Goal: Task Accomplishment & Management: Use online tool/utility

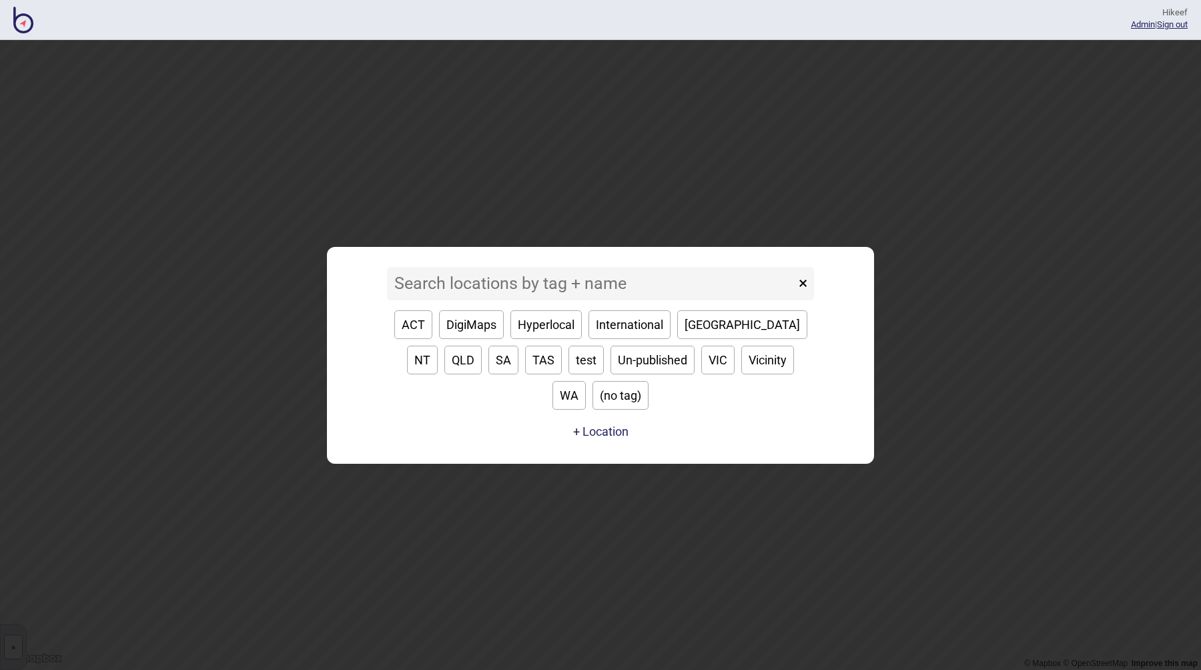
click at [503, 295] on input at bounding box center [591, 283] width 408 height 33
type input "q"
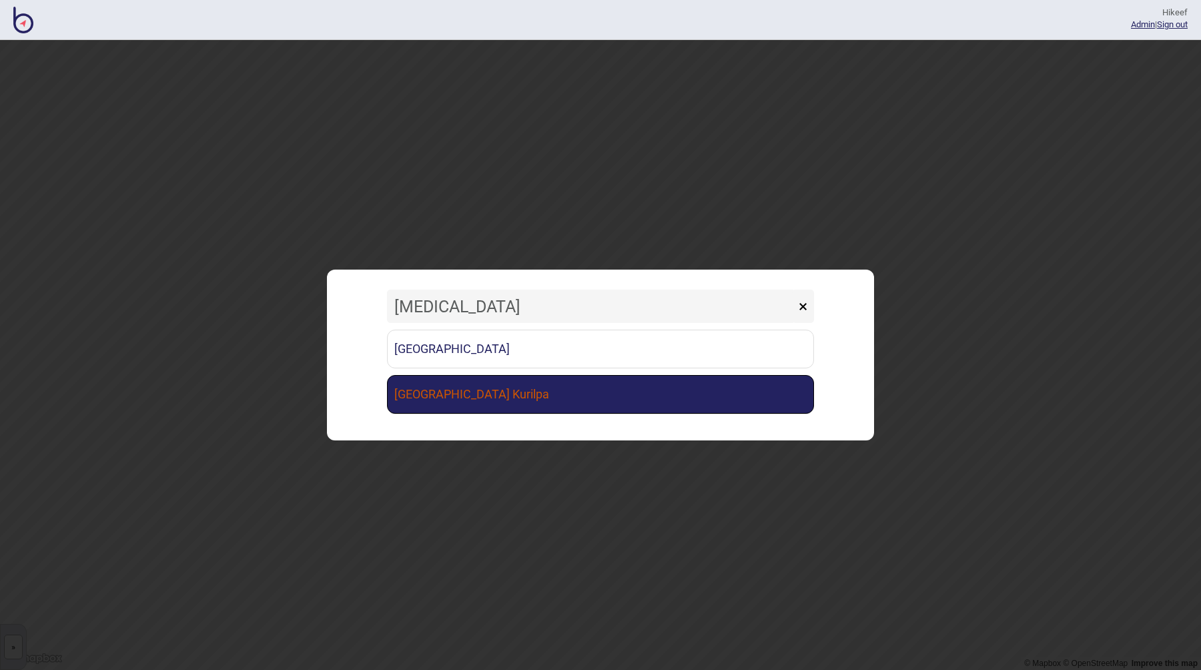
type input "muse"
click at [502, 400] on link "[GEOGRAPHIC_DATA] Kurilpa" at bounding box center [600, 394] width 427 height 39
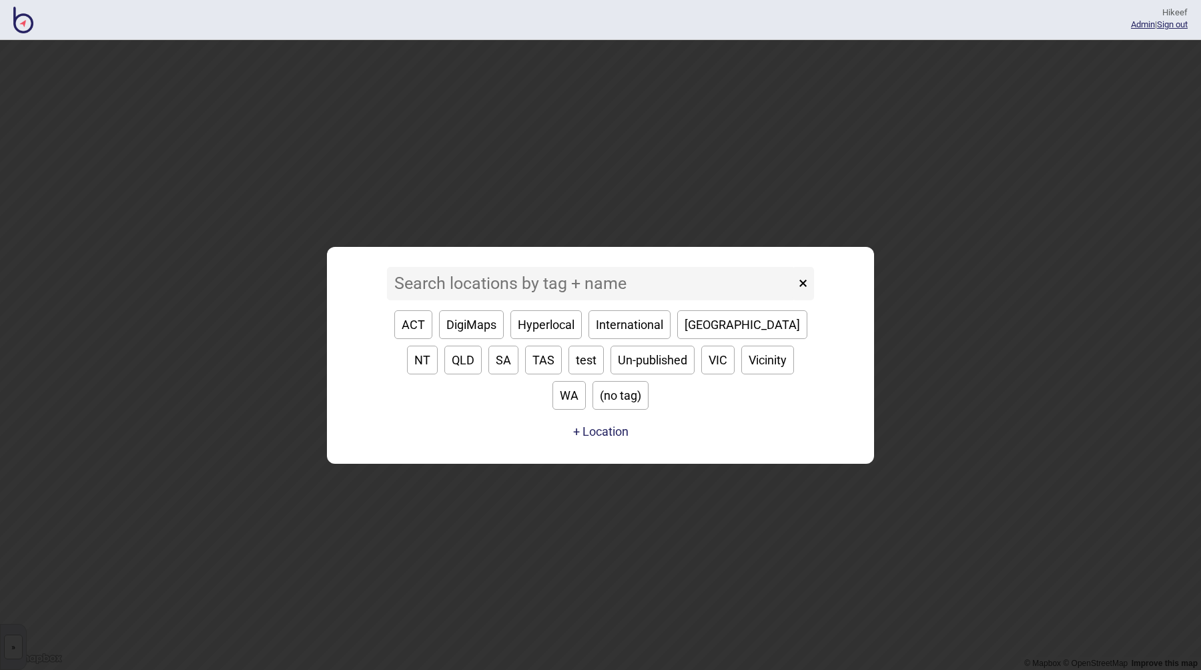
click at [492, 300] on input at bounding box center [591, 283] width 408 height 33
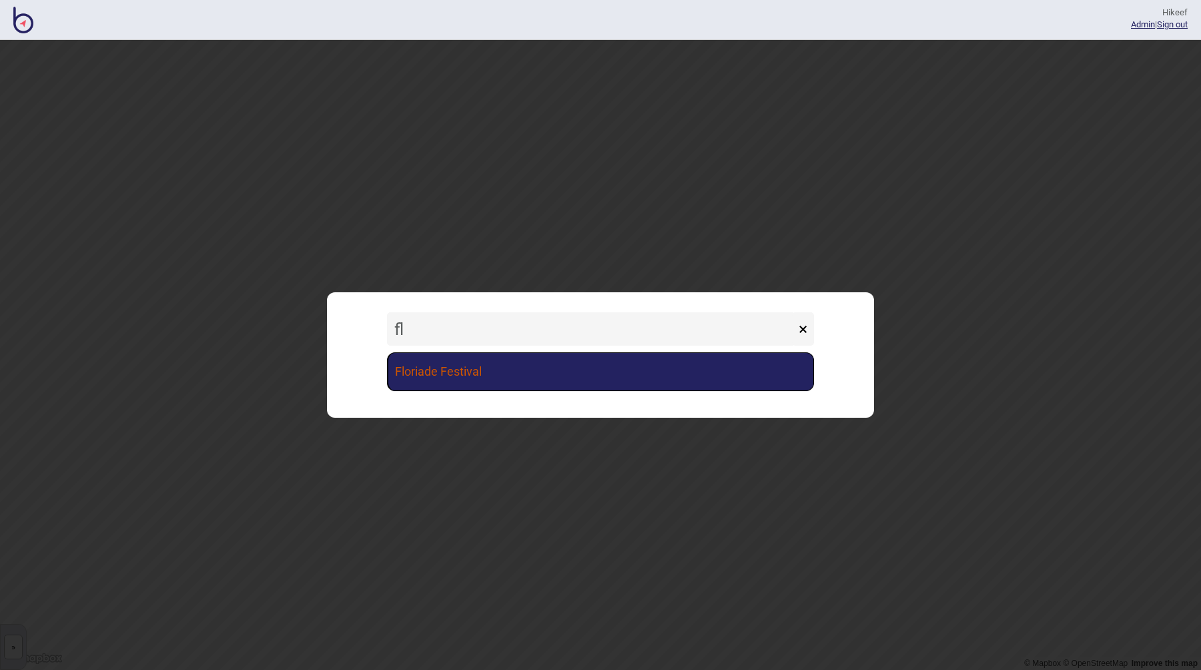
type input "fl"
click at [535, 368] on link "Floriade Festival" at bounding box center [600, 371] width 427 height 39
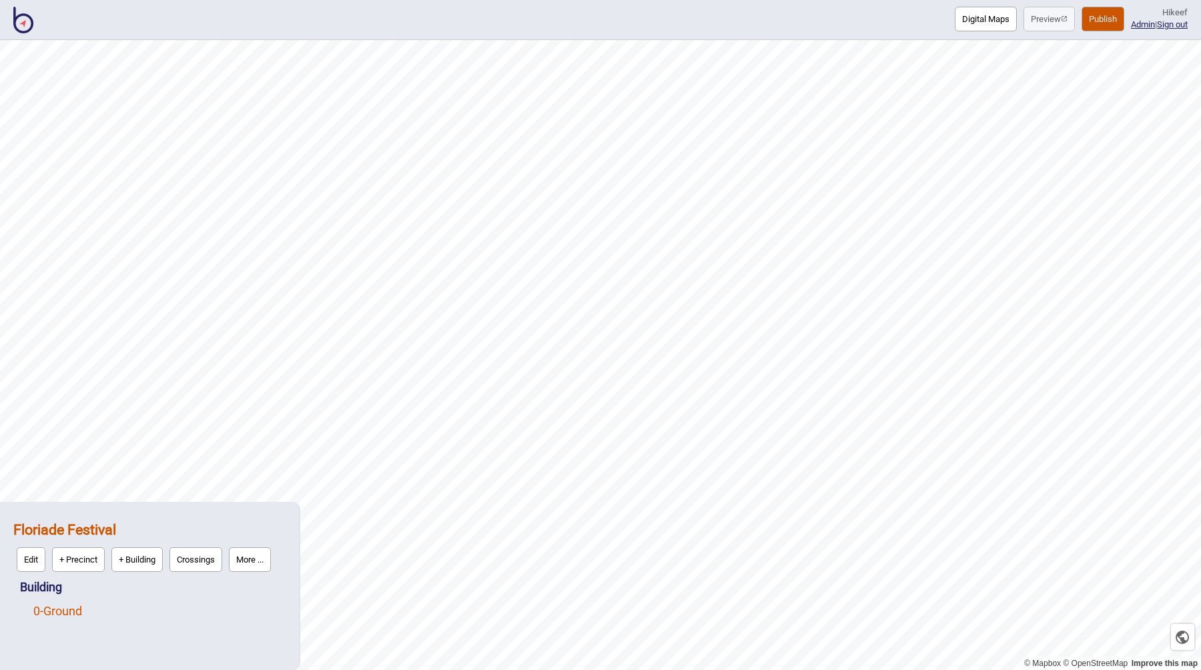
click at [79, 609] on link "0 - Ground" at bounding box center [57, 611] width 49 height 14
click at [144, 607] on button "Vector" at bounding box center [136, 607] width 39 height 25
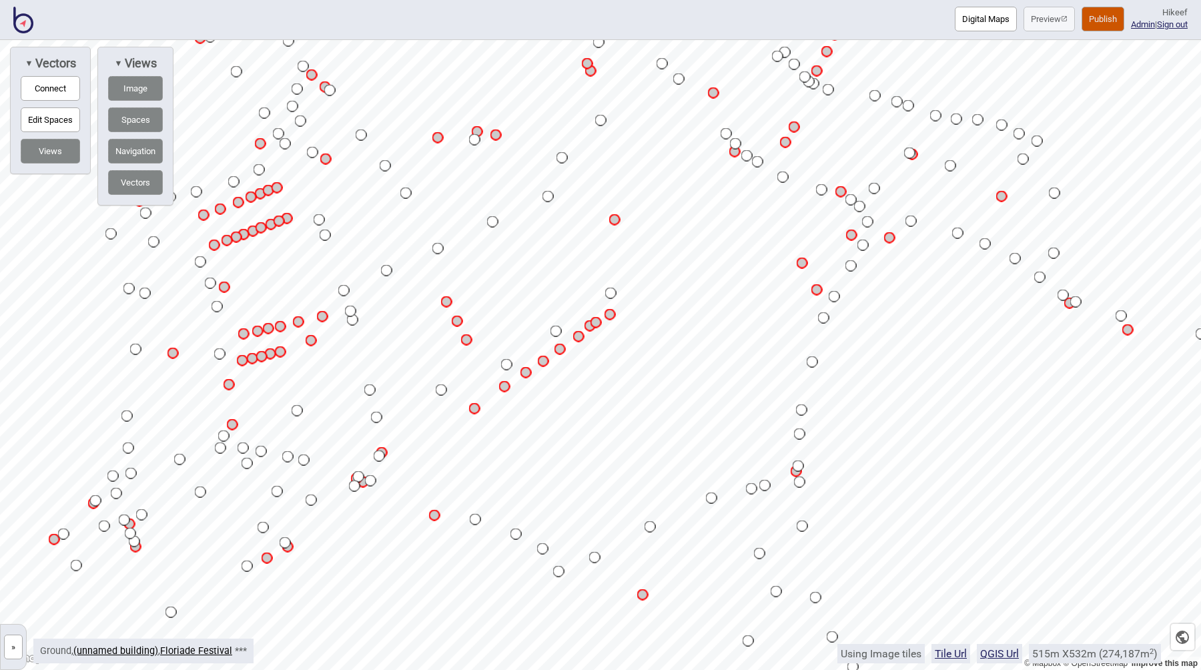
click at [13, 652] on button "»" at bounding box center [13, 647] width 19 height 25
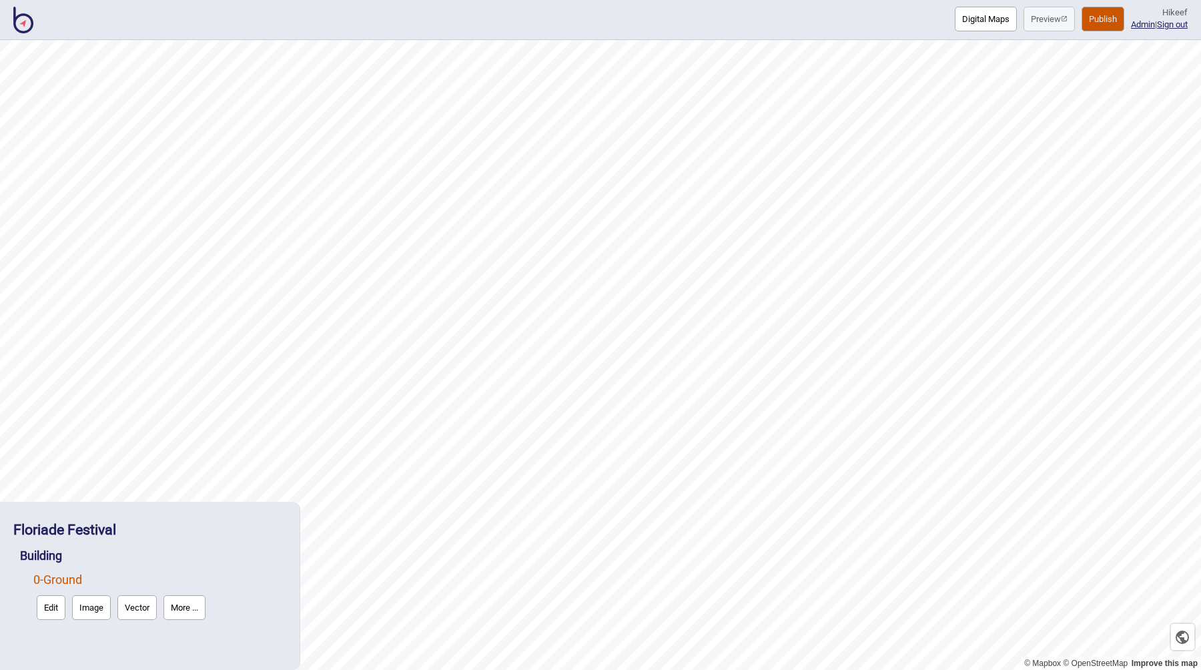
click at [49, 606] on button "Edit" at bounding box center [51, 607] width 29 height 25
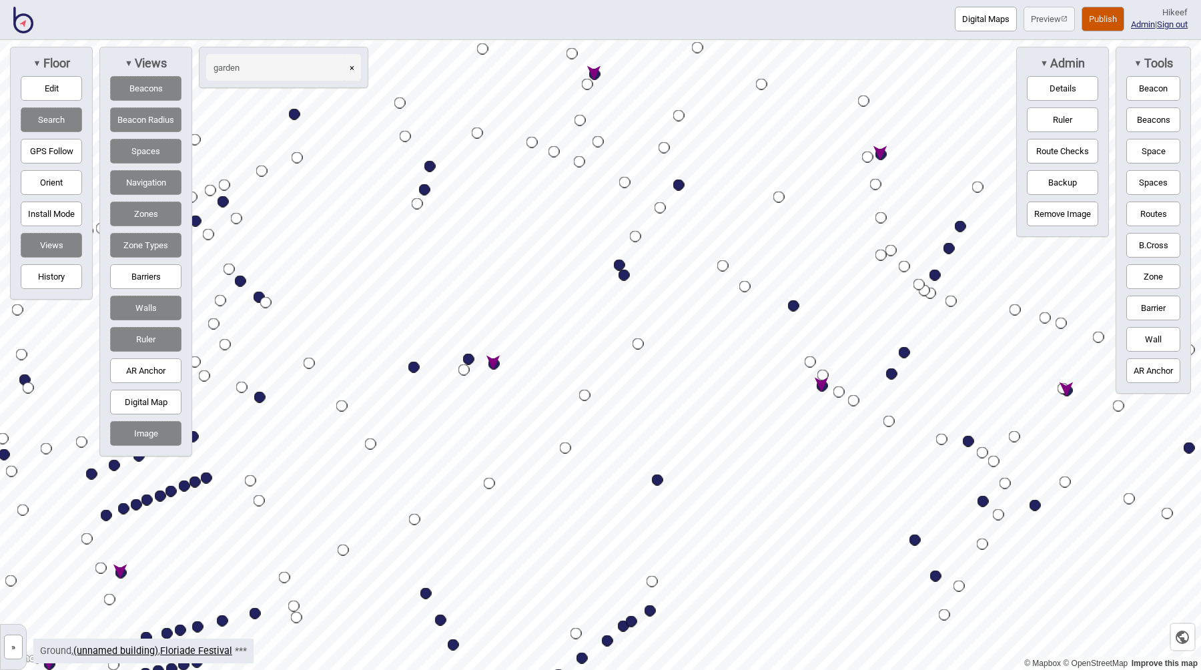
type input "garden"
click at [11, 641] on button "»" at bounding box center [13, 647] width 19 height 25
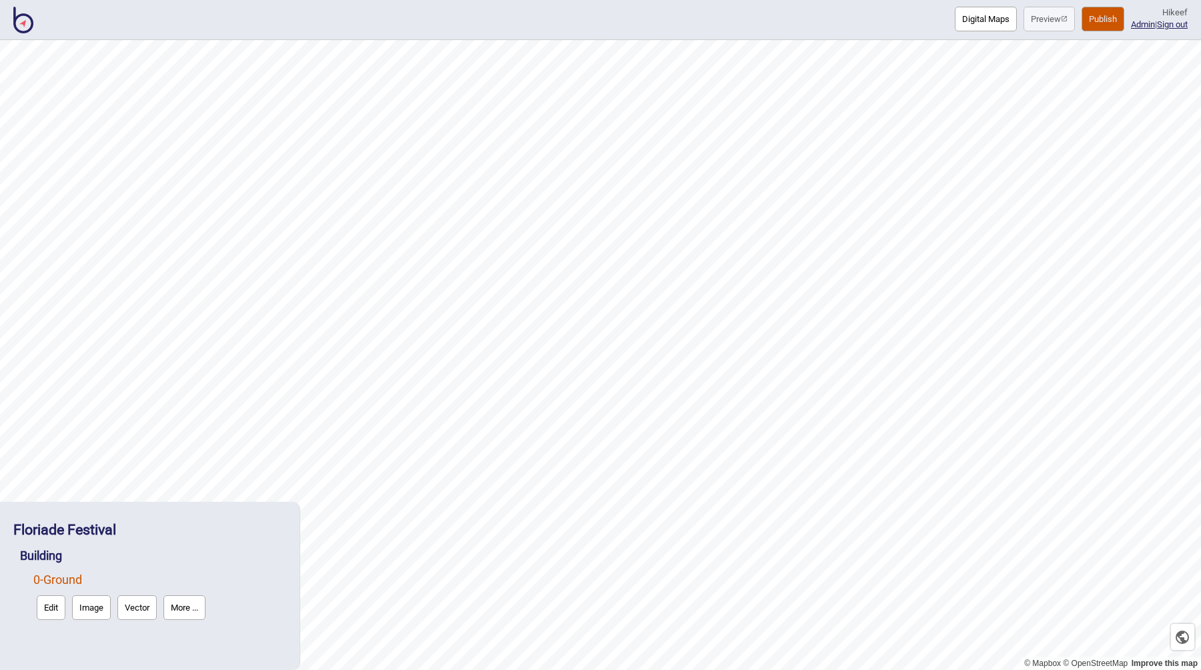
click at [131, 608] on button "Vector" at bounding box center [136, 607] width 39 height 25
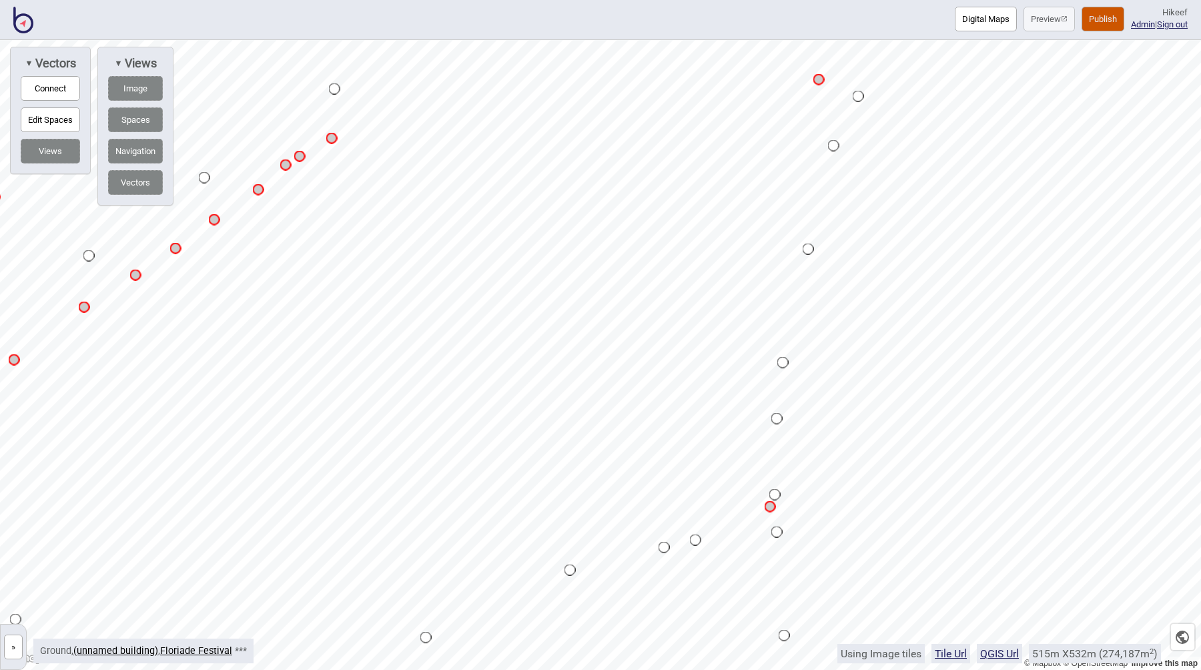
click at [125, 113] on button "Spaces" at bounding box center [135, 119] width 55 height 25
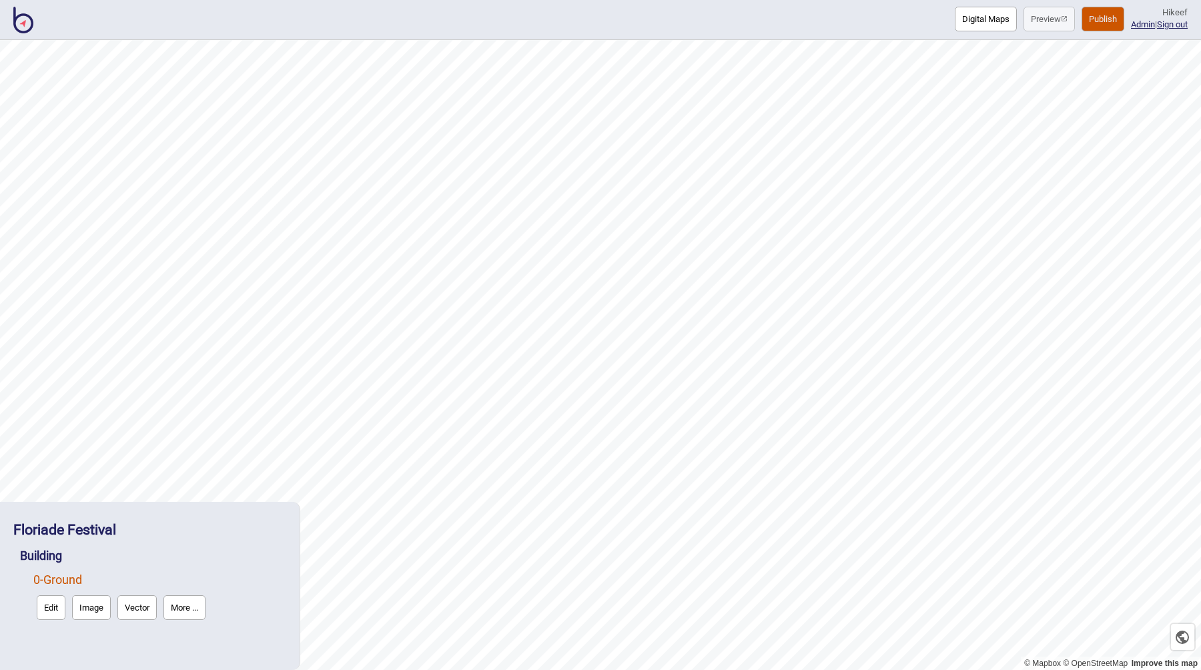
click at [988, 15] on button "Digital Maps" at bounding box center [986, 19] width 62 height 25
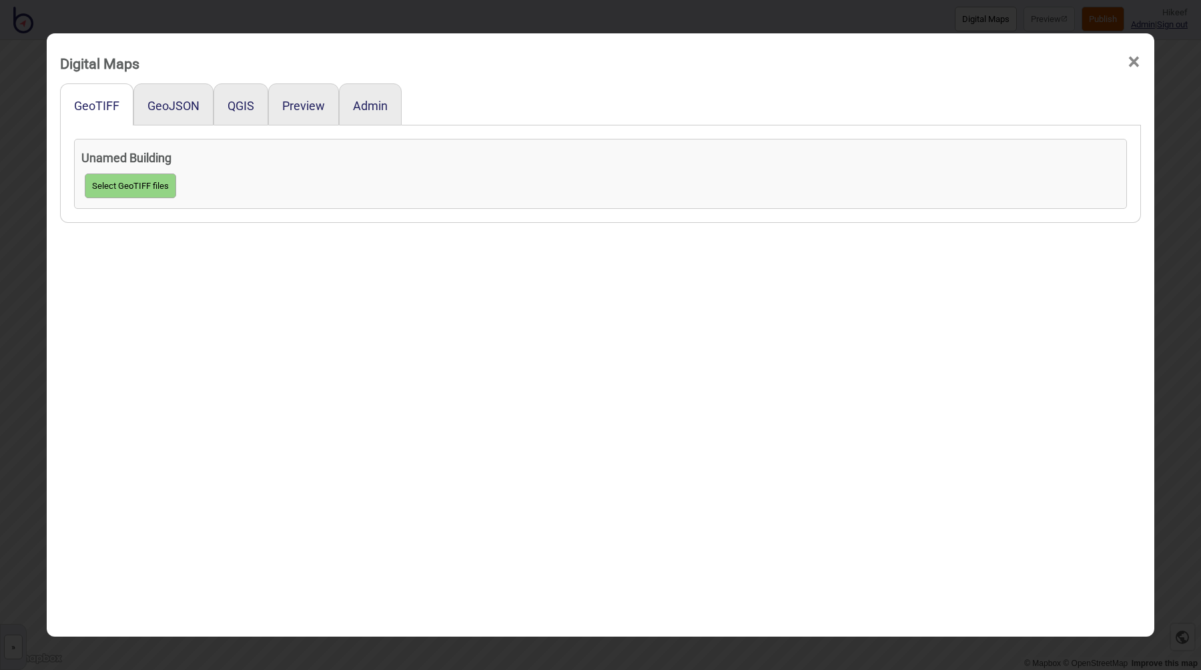
click at [623, 23] on div "Digital Maps × GeoTIFF GeoJSON QGIS Preview Admin Unamed Building Select GeoTIF…" at bounding box center [600, 335] width 1201 height 670
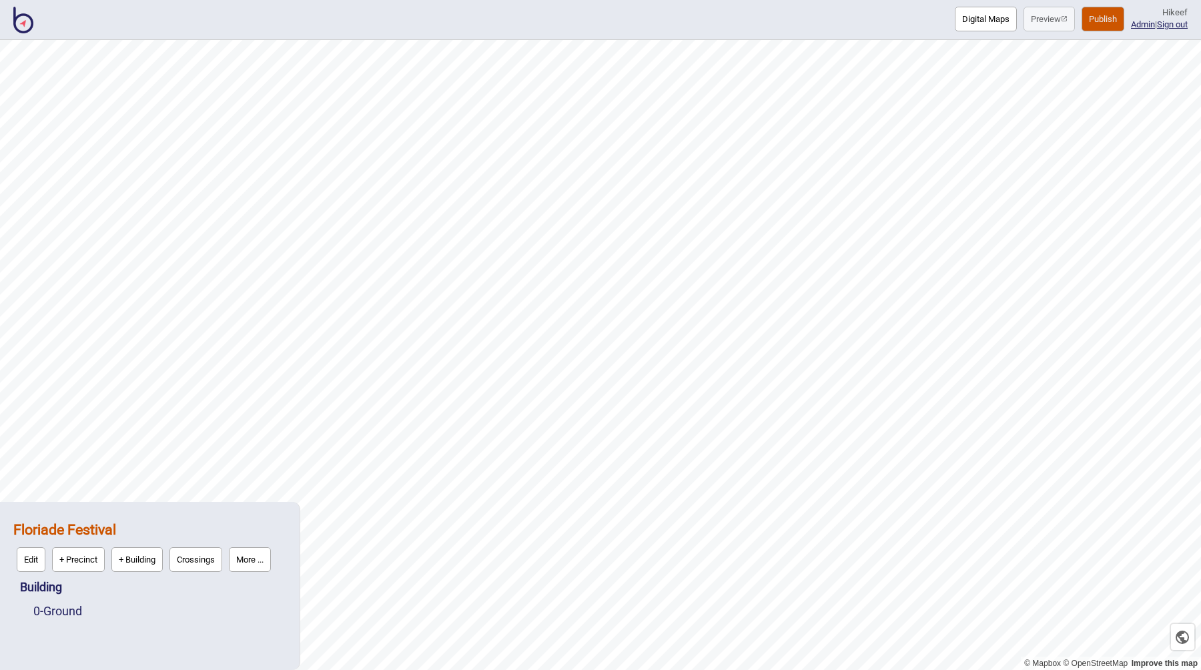
click at [868, 22] on div "Digital Maps Preview Publish Hi keef Admin | Sign out" at bounding box center [600, 20] width 1201 height 40
click at [1084, 21] on button "Publish" at bounding box center [1103, 19] width 43 height 25
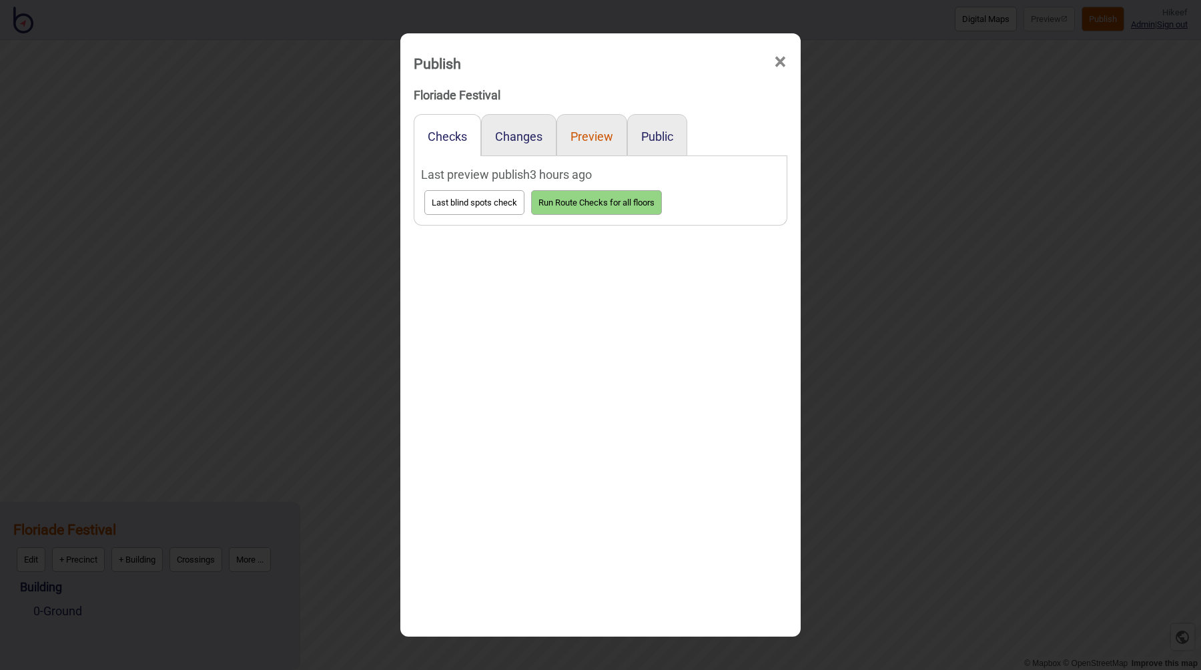
click at [599, 137] on button "Preview" at bounding box center [592, 136] width 43 height 14
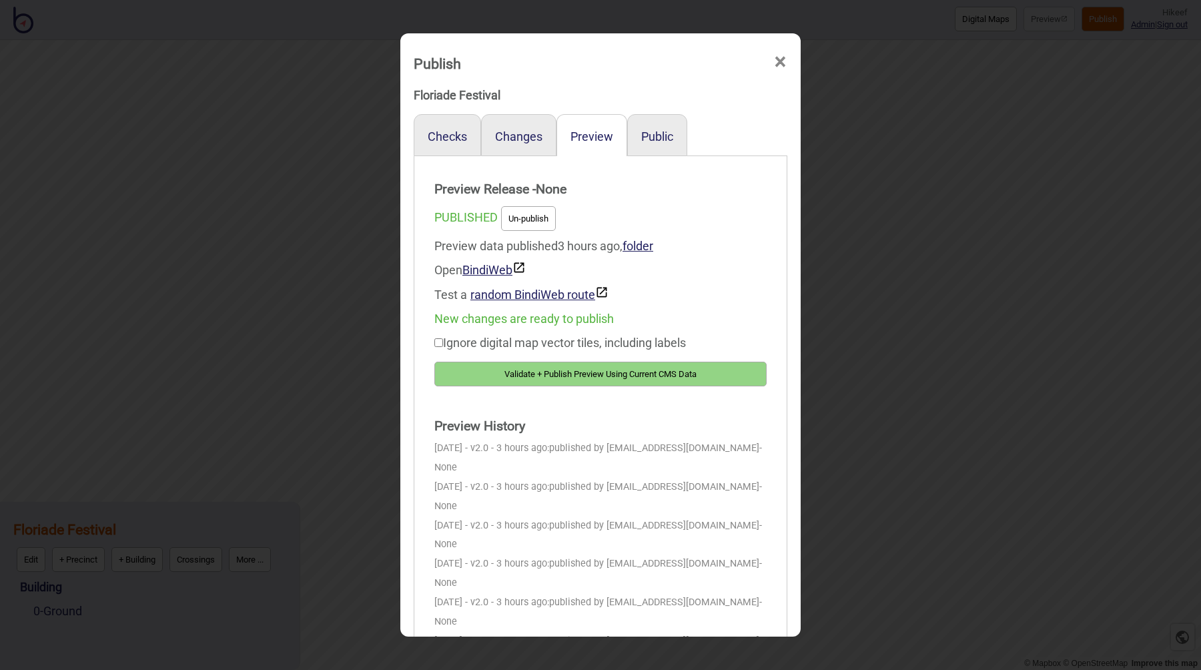
click at [539, 375] on button "Validate + Publish Preview Using Current CMS Data" at bounding box center [601, 374] width 332 height 25
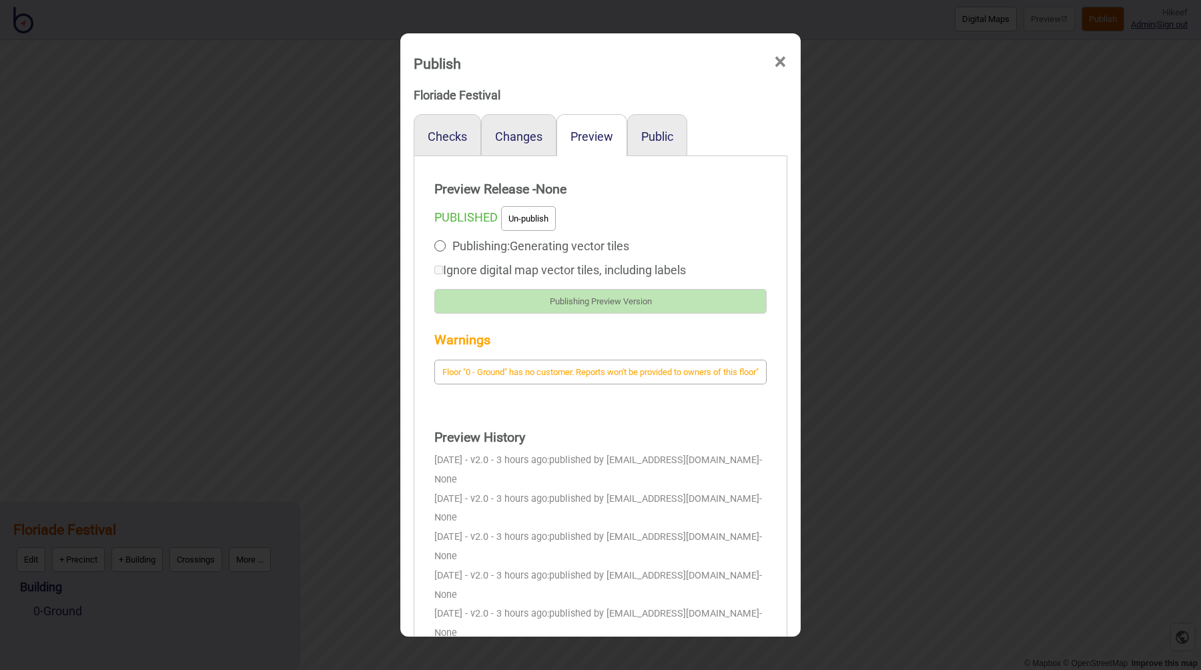
click at [681, 330] on strong "Warnings" at bounding box center [601, 340] width 332 height 27
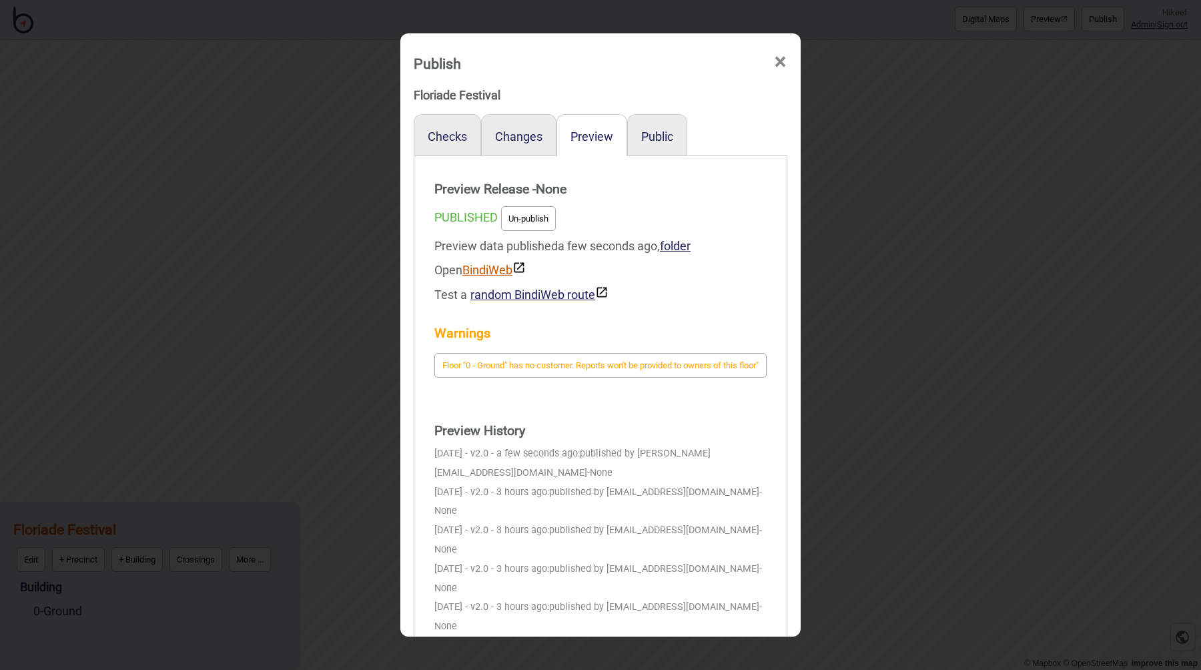
click at [502, 268] on link "BindiWeb" at bounding box center [494, 270] width 63 height 14
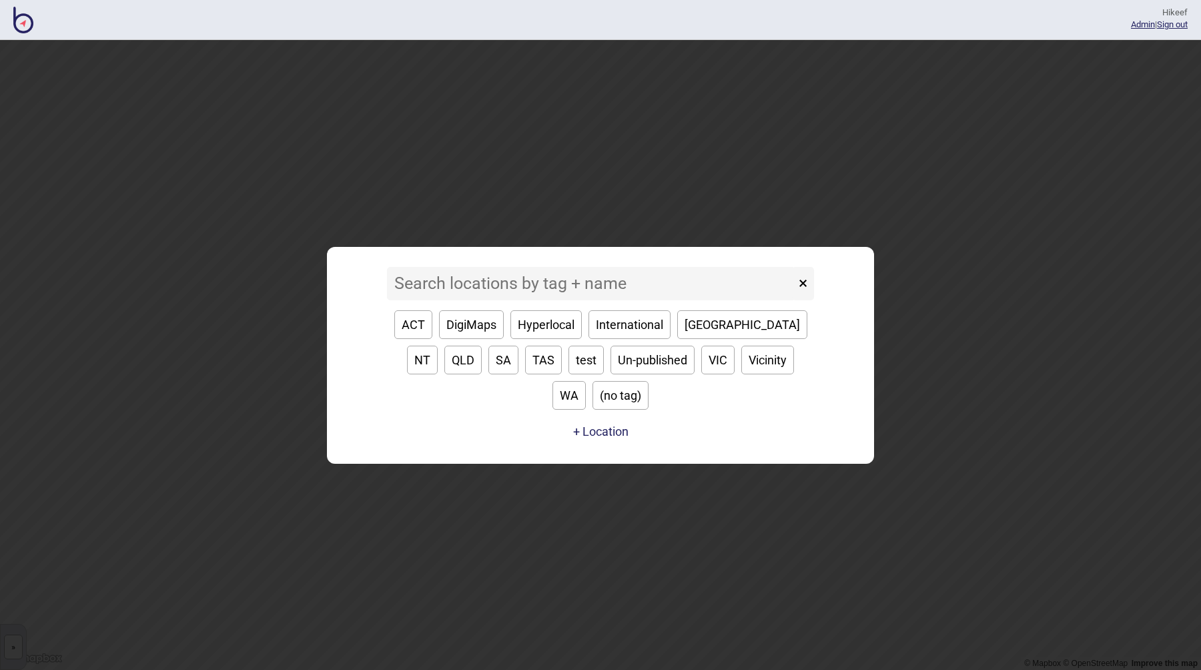
click at [533, 300] on input at bounding box center [591, 283] width 408 height 33
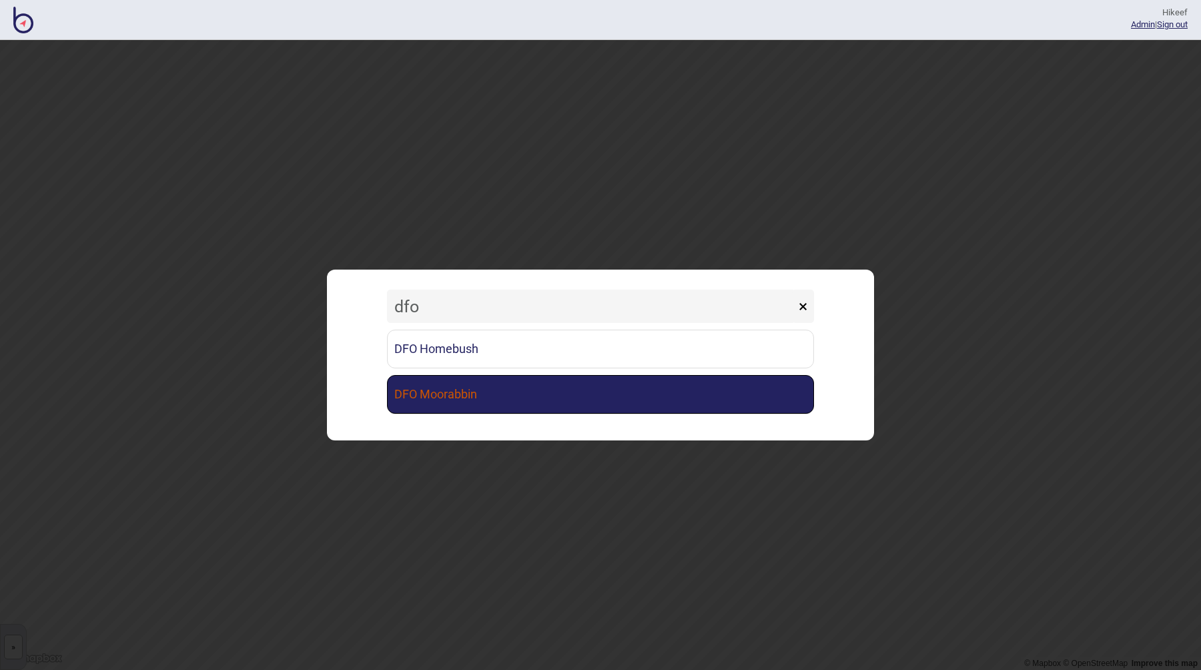
type input "dfo"
click at [564, 398] on link "DFO Moorabbin" at bounding box center [600, 394] width 427 height 39
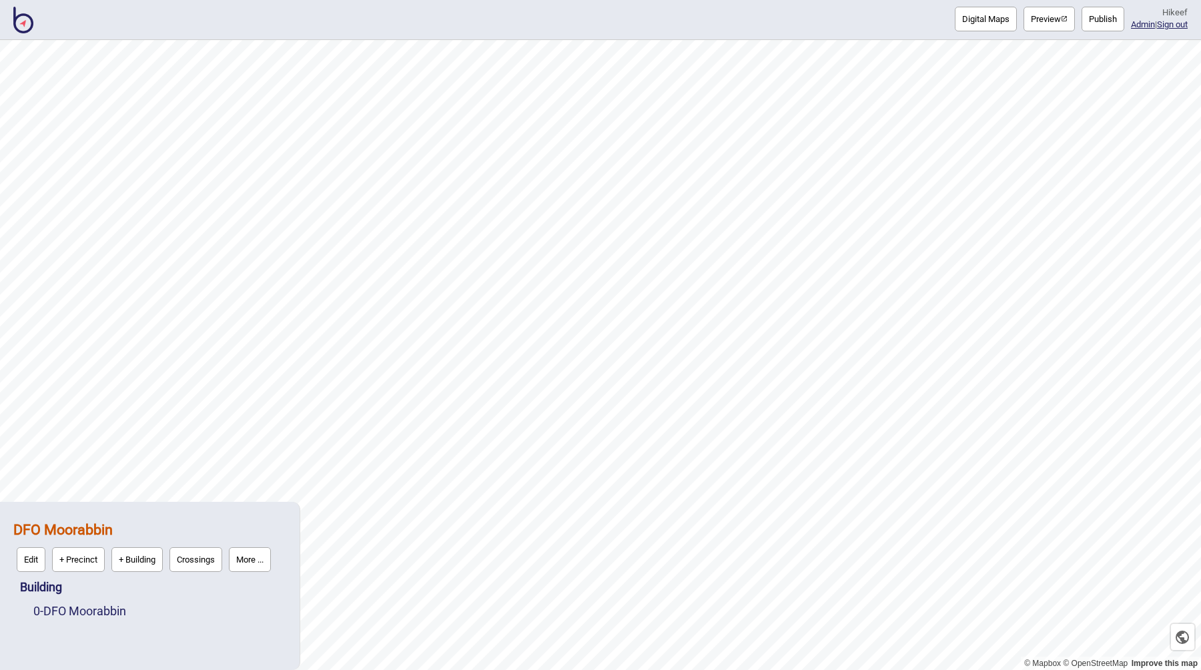
click at [1047, 18] on button "Preview" at bounding box center [1049, 19] width 51 height 25
click at [24, 23] on img at bounding box center [23, 20] width 20 height 27
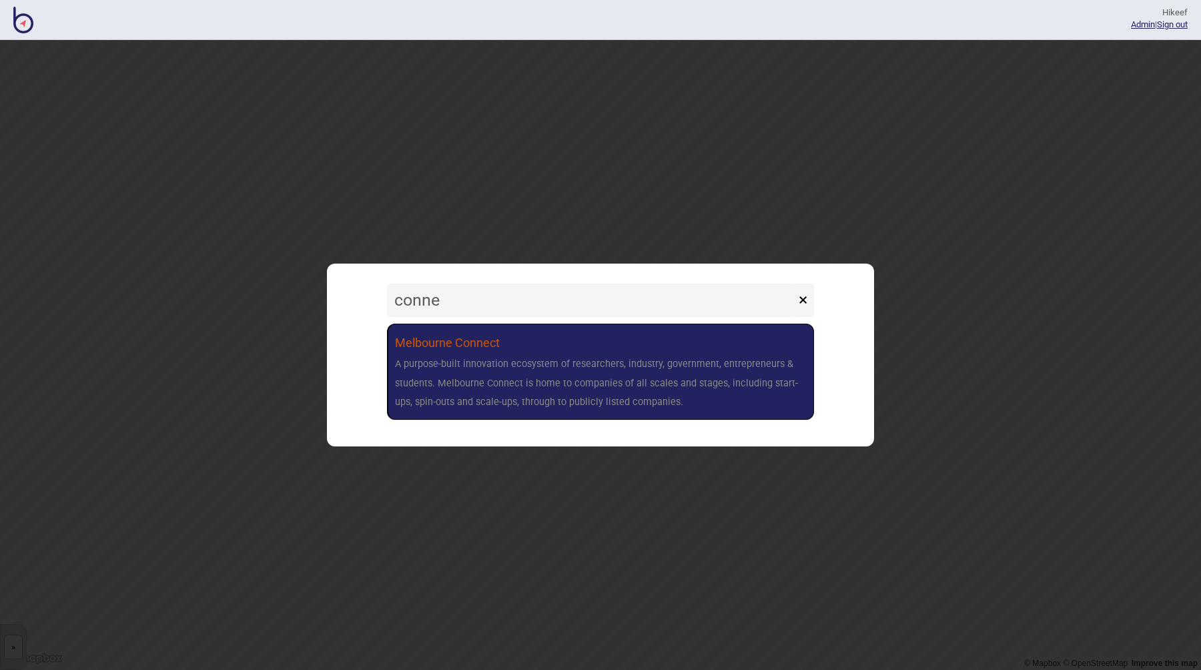
type input "conne"
click at [450, 330] on link "Melbourne Connect A purpose-built innovation ecosystem of researchers, industry…" at bounding box center [600, 372] width 427 height 96
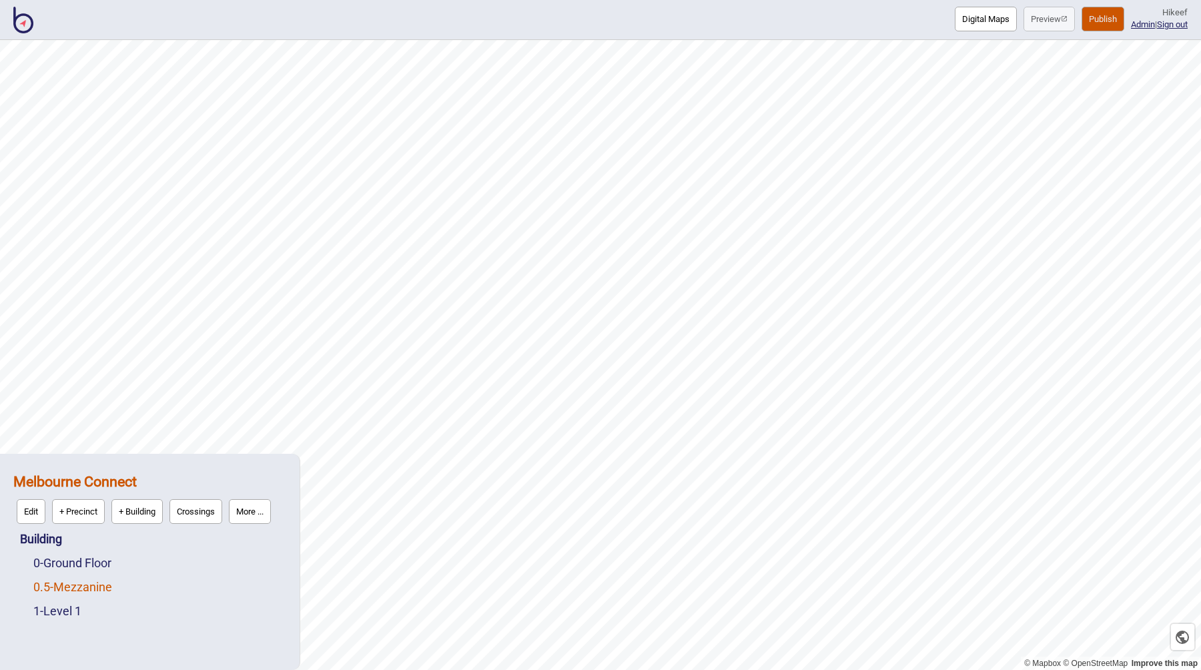
click at [78, 588] on link "0.5 - Mezzanine" at bounding box center [72, 587] width 79 height 14
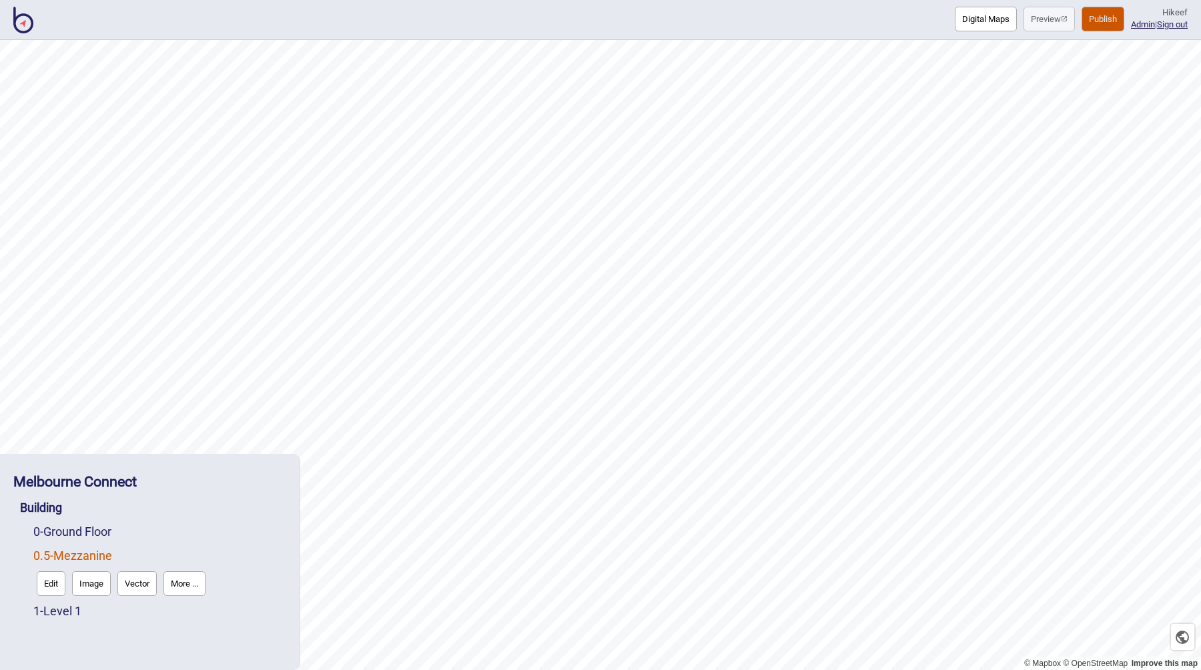
click at [55, 580] on button "Edit" at bounding box center [51, 583] width 29 height 25
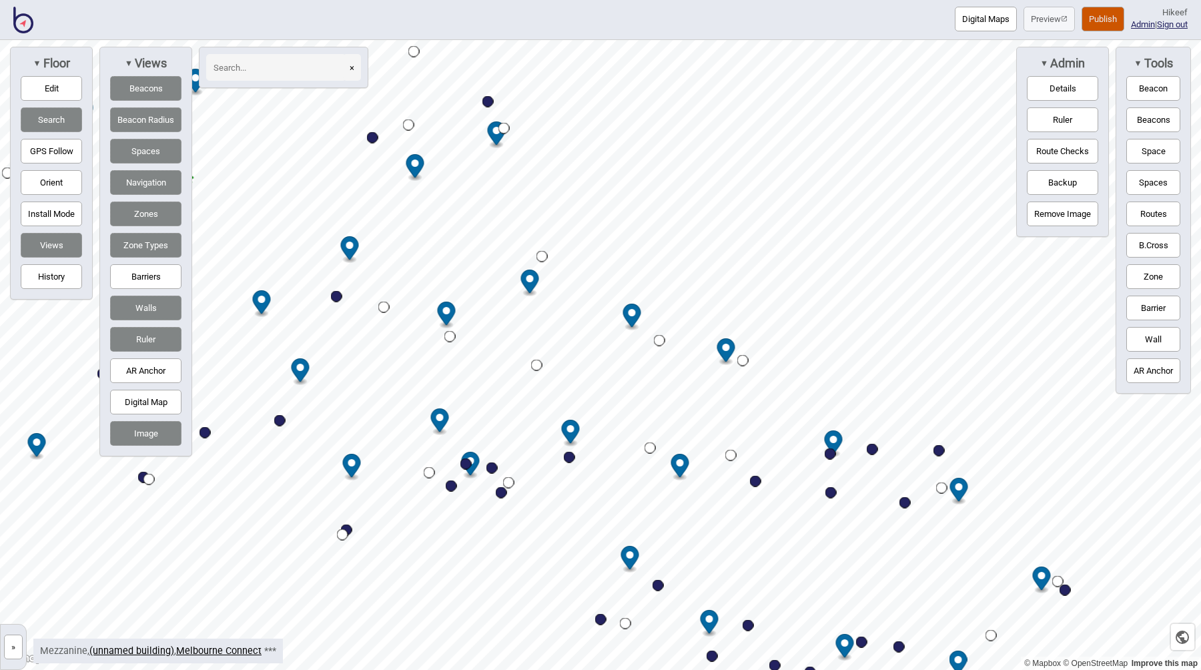
click at [13, 641] on button "»" at bounding box center [13, 647] width 19 height 25
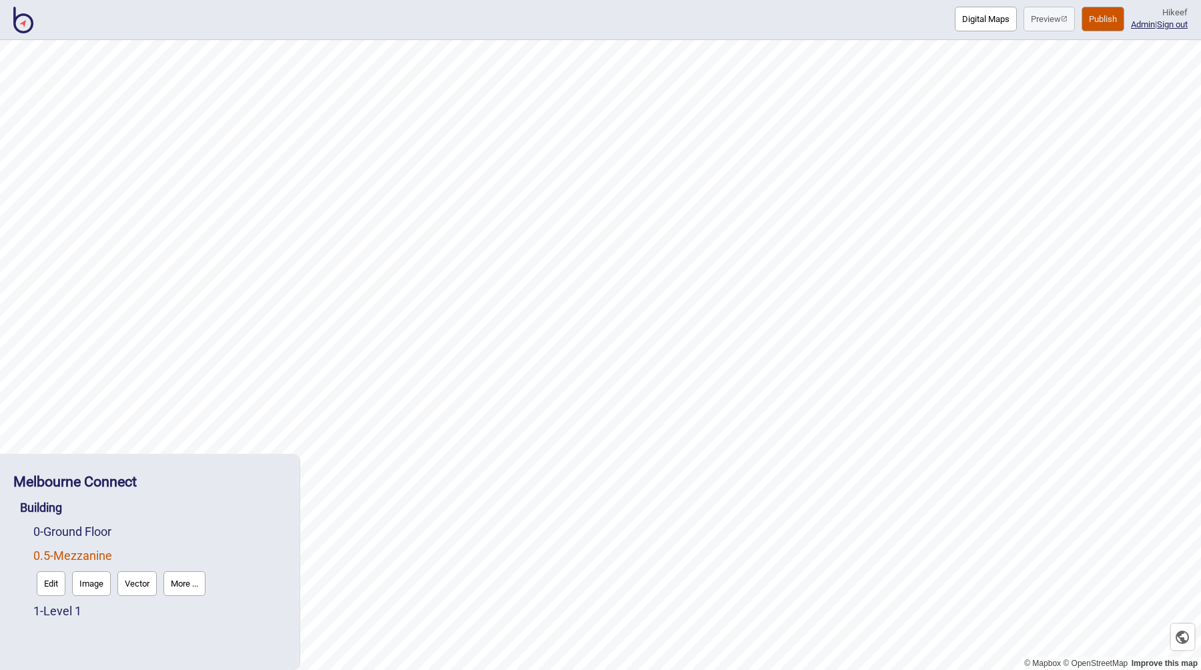
click at [137, 582] on button "Vector" at bounding box center [136, 583] width 39 height 25
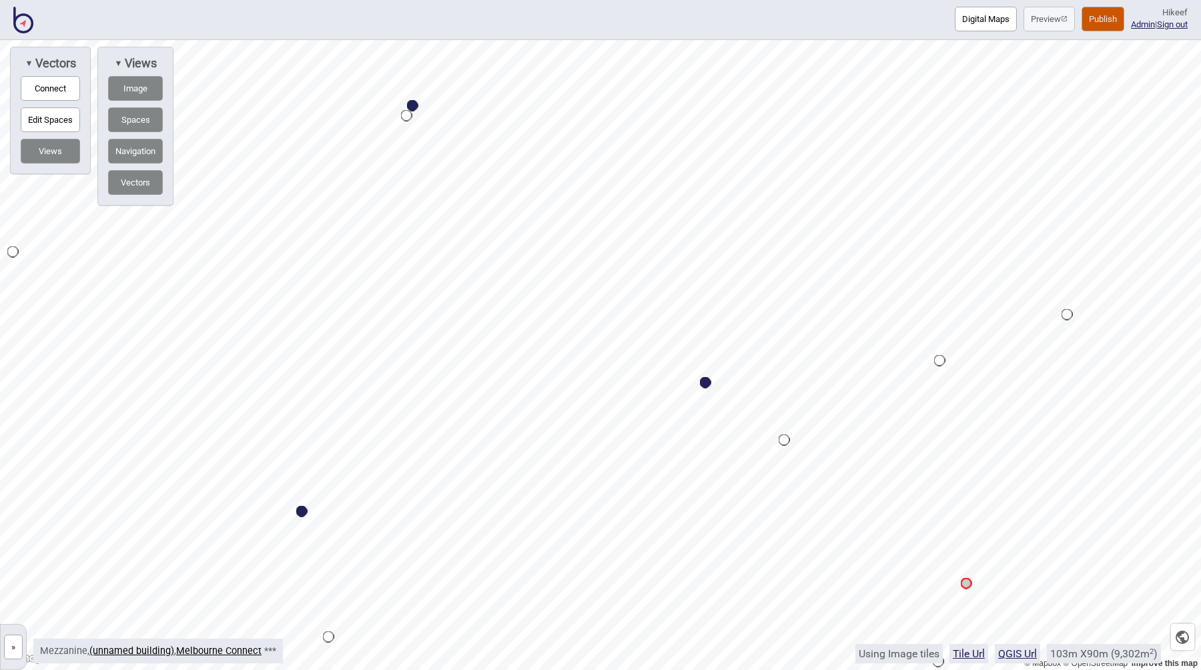
click at [1088, 21] on button "Publish" at bounding box center [1103, 19] width 43 height 25
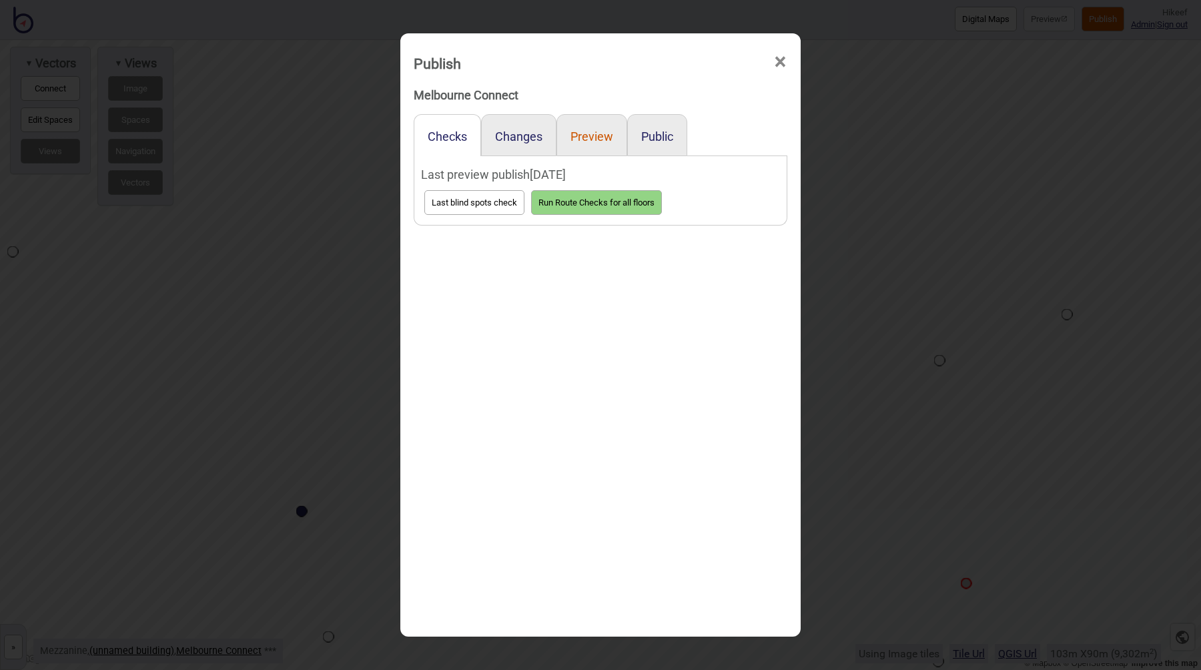
click at [590, 139] on button "Preview" at bounding box center [592, 136] width 43 height 14
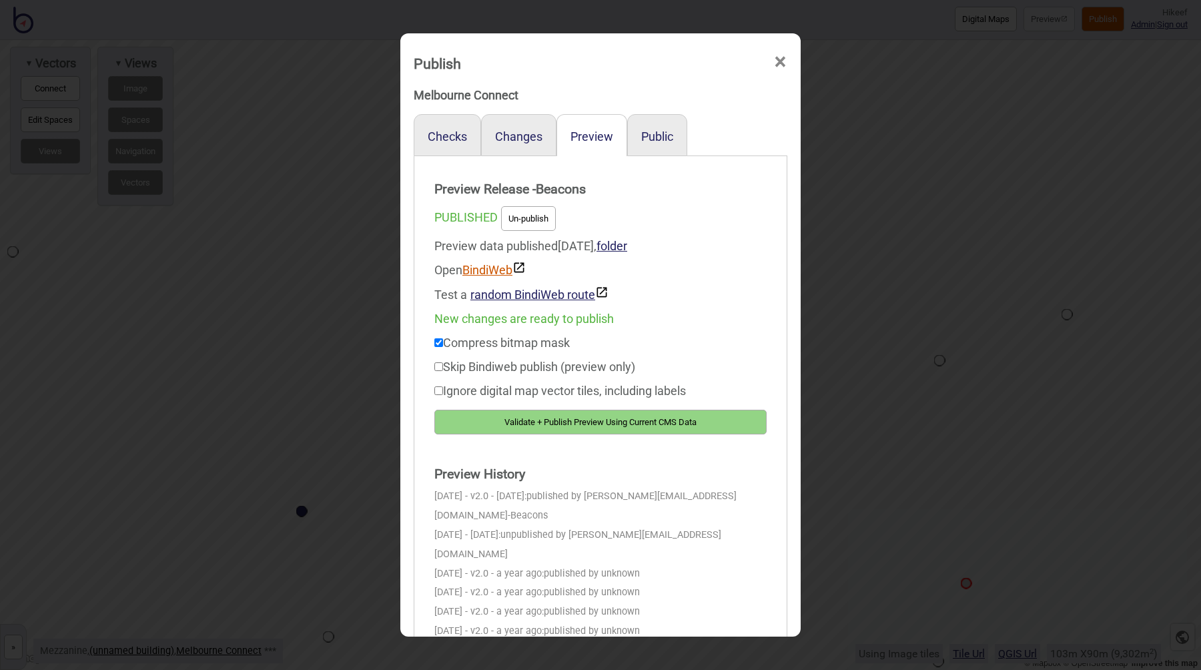
click at [492, 272] on link "BindiWeb" at bounding box center [494, 270] width 63 height 14
click at [710, 329] on div "New changes are ready to publish" at bounding box center [601, 319] width 332 height 24
click at [706, 322] on div "New changes are ready to publish" at bounding box center [601, 319] width 332 height 24
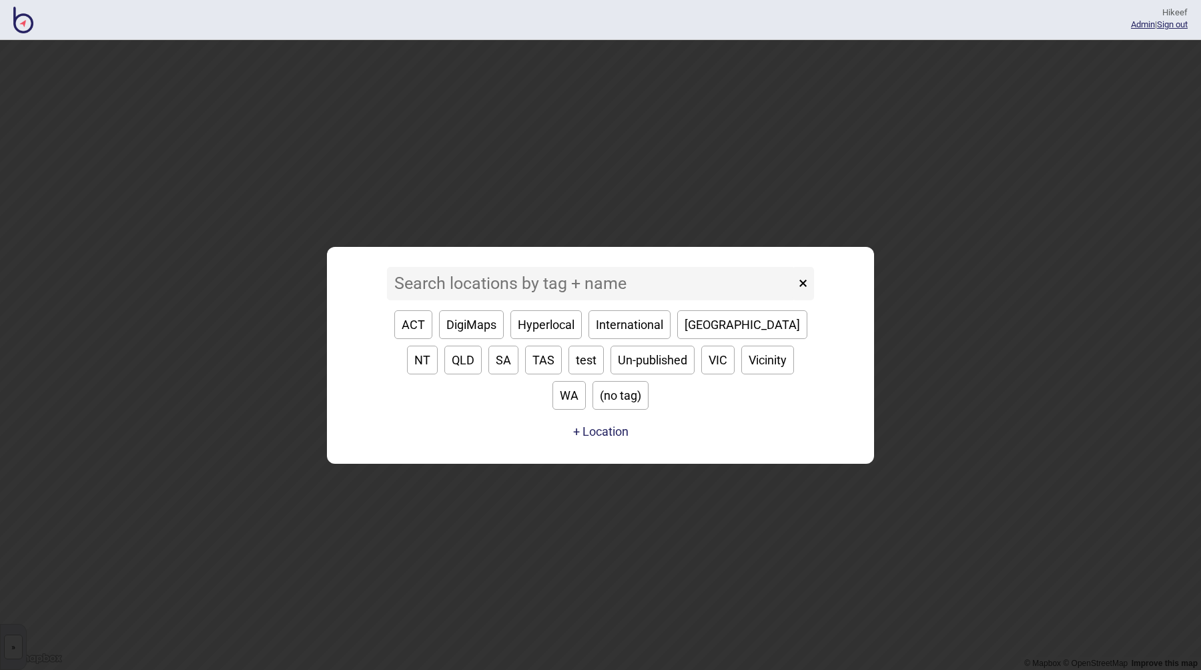
click at [517, 300] on input at bounding box center [591, 283] width 408 height 33
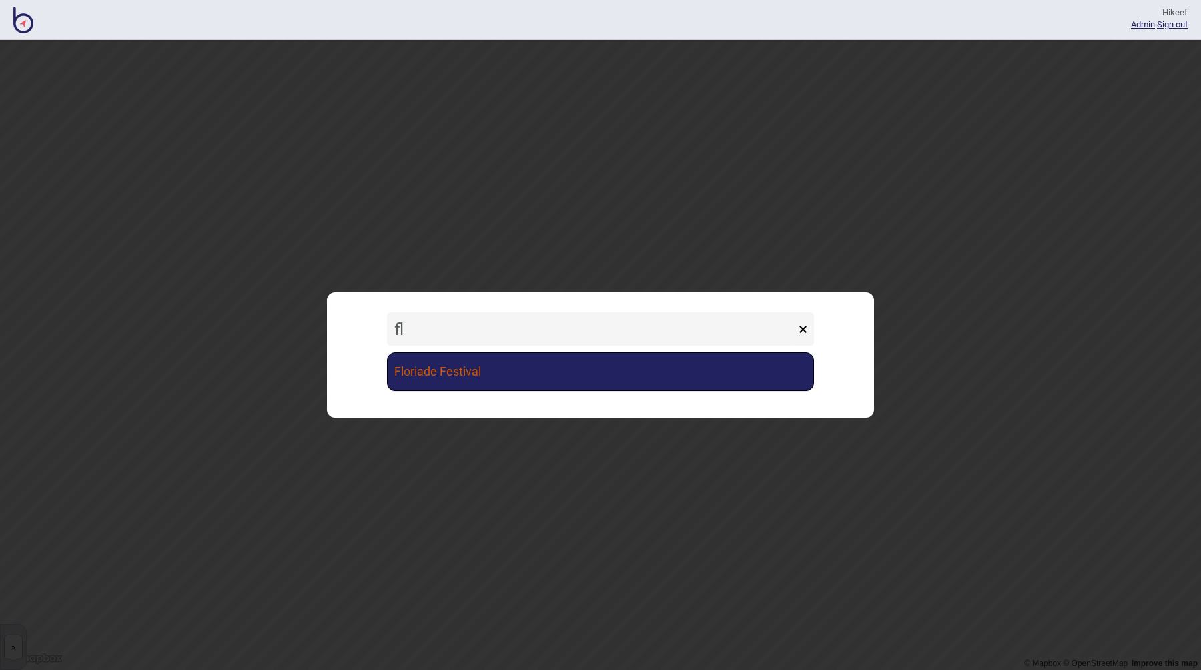
type input "fl"
click at [529, 376] on link "Floriade Festival" at bounding box center [600, 371] width 427 height 39
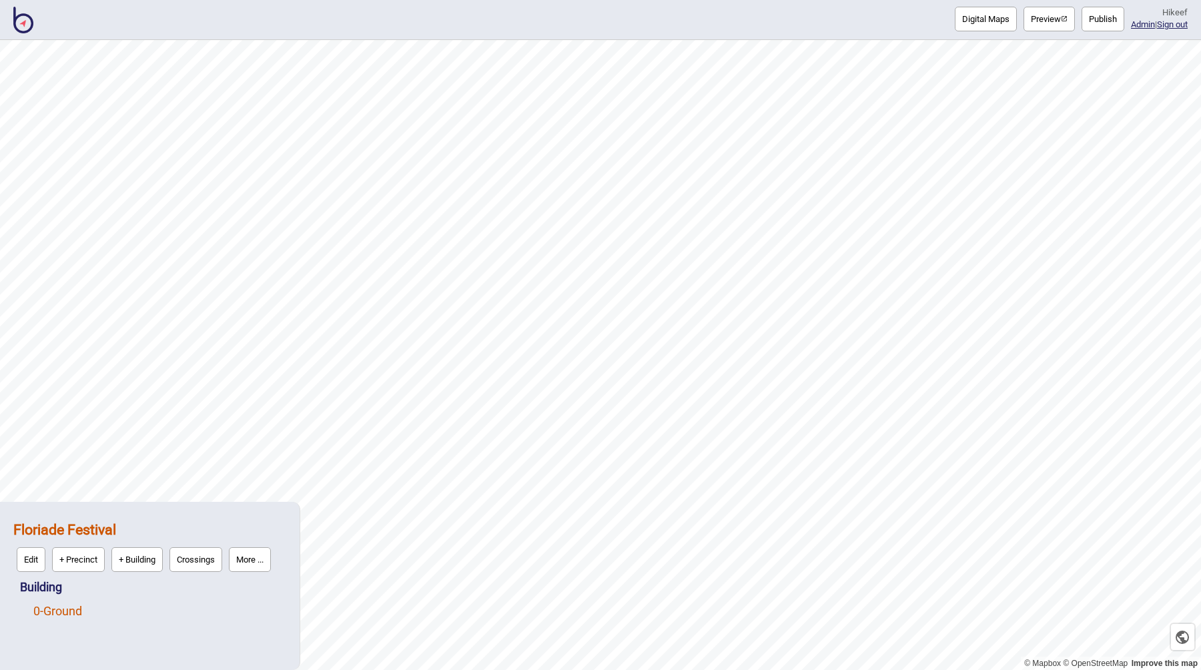
click at [45, 610] on link "0 - Ground" at bounding box center [57, 611] width 49 height 14
click at [51, 607] on button "Edit" at bounding box center [51, 607] width 29 height 25
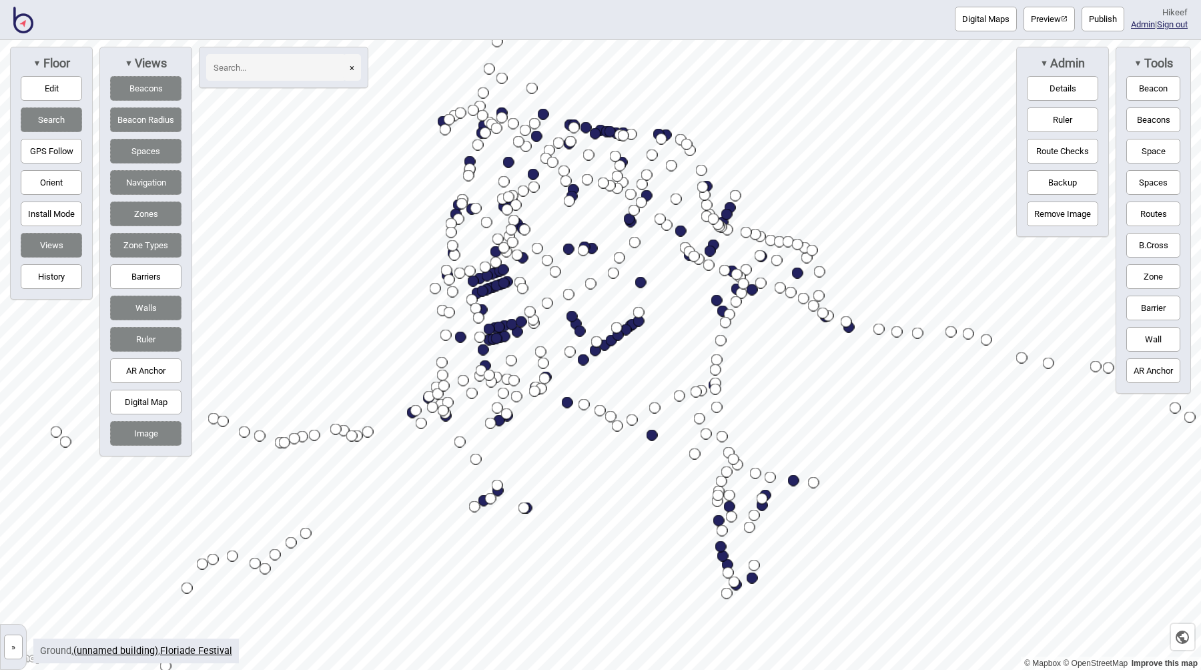
click at [18, 640] on button "»" at bounding box center [13, 647] width 19 height 25
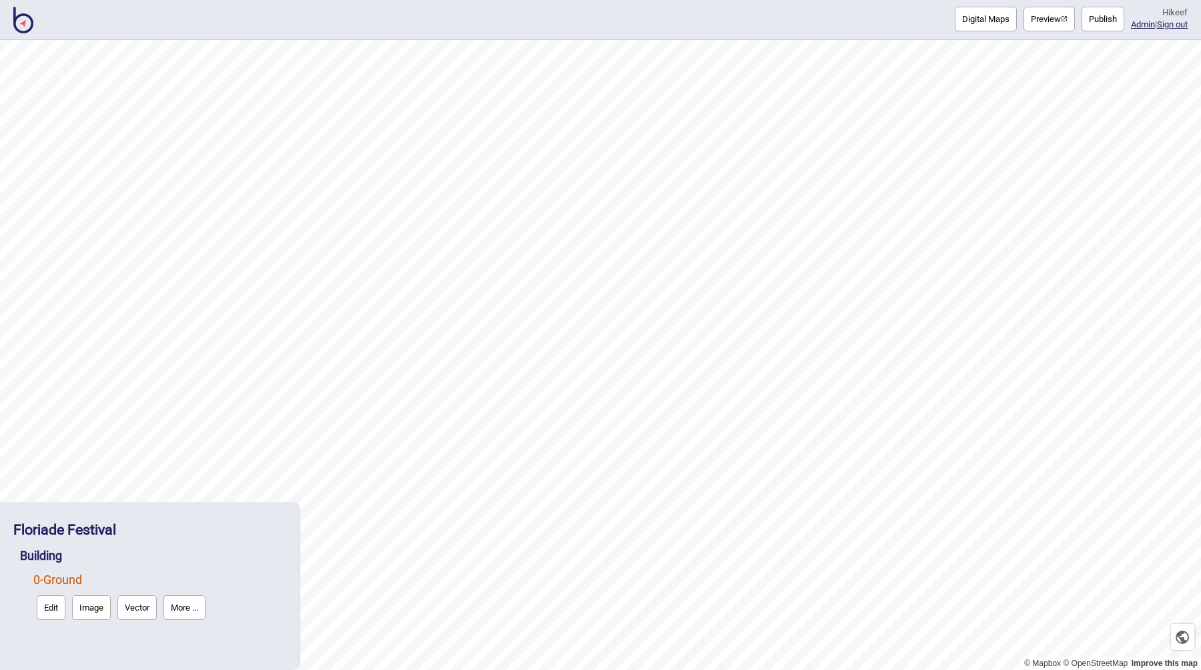
click at [46, 607] on button "Edit" at bounding box center [51, 607] width 29 height 25
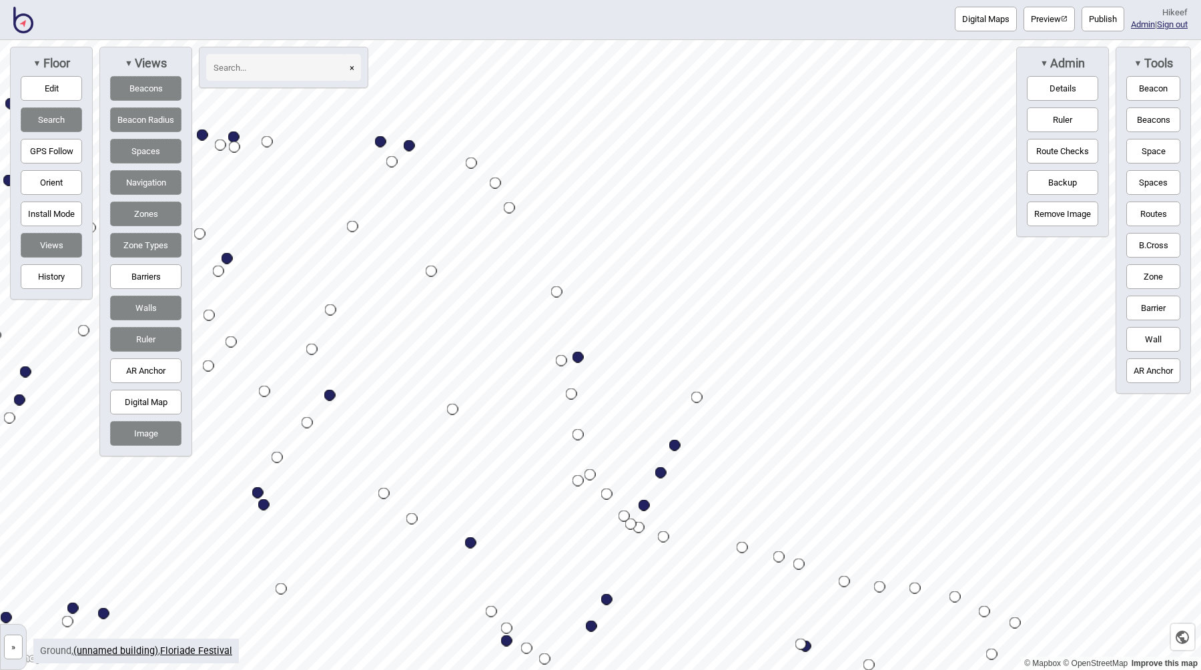
click at [286, 69] on input at bounding box center [276, 67] width 140 height 27
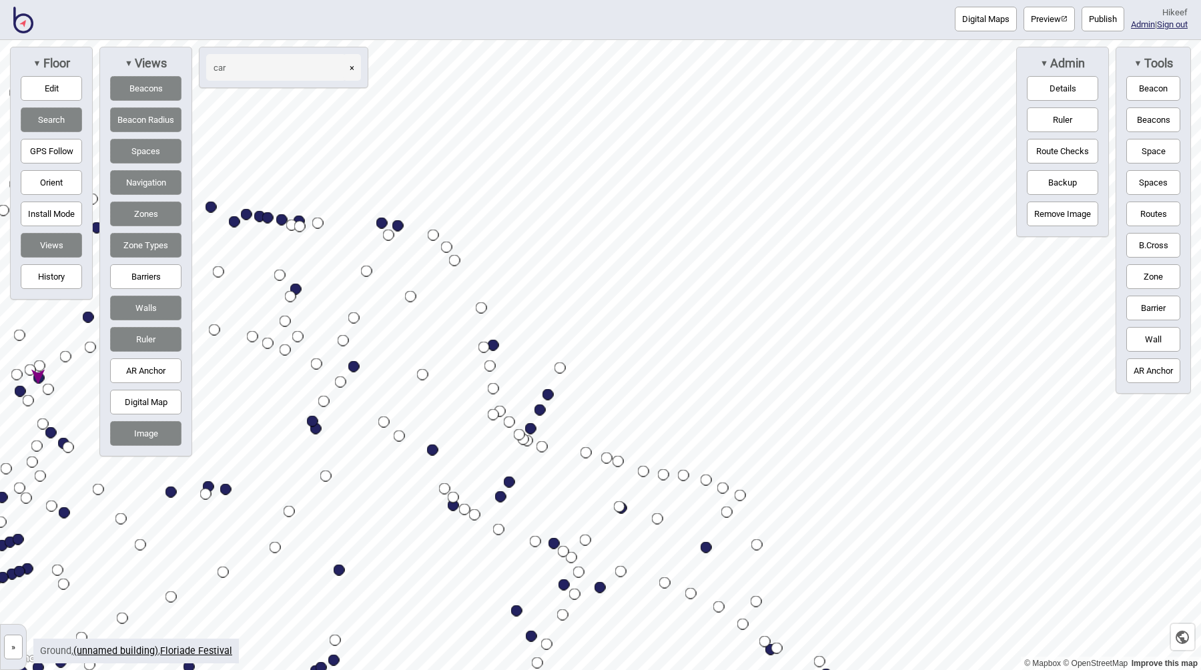
type input "car"
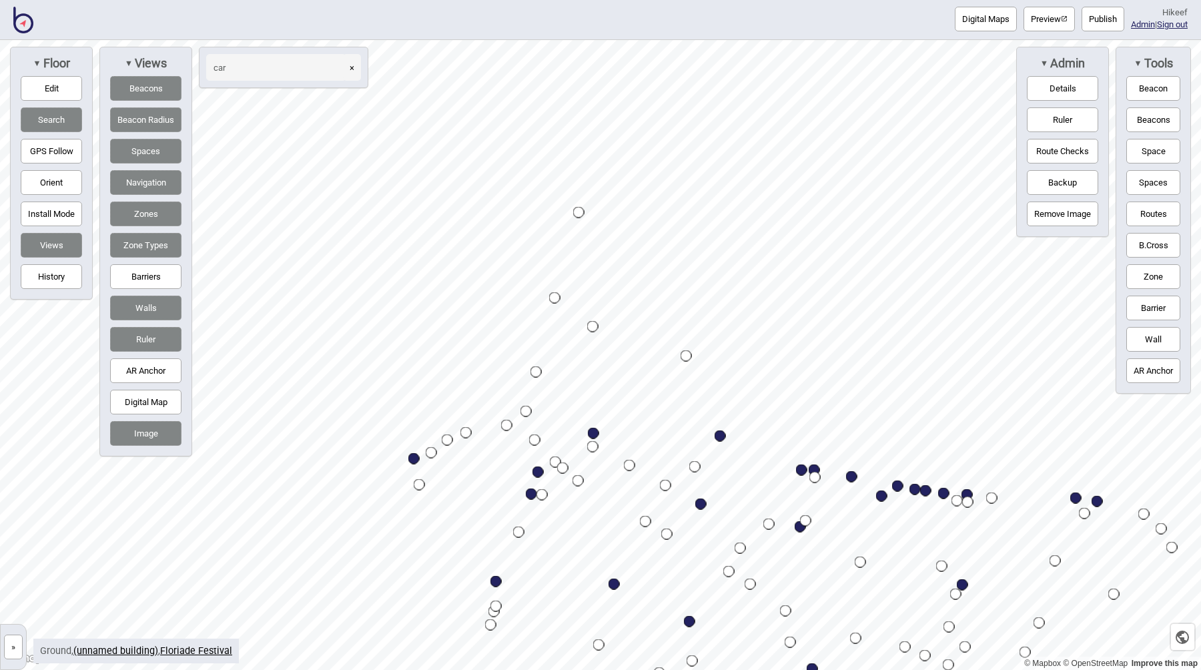
click at [274, 71] on input "car" at bounding box center [276, 67] width 140 height 27
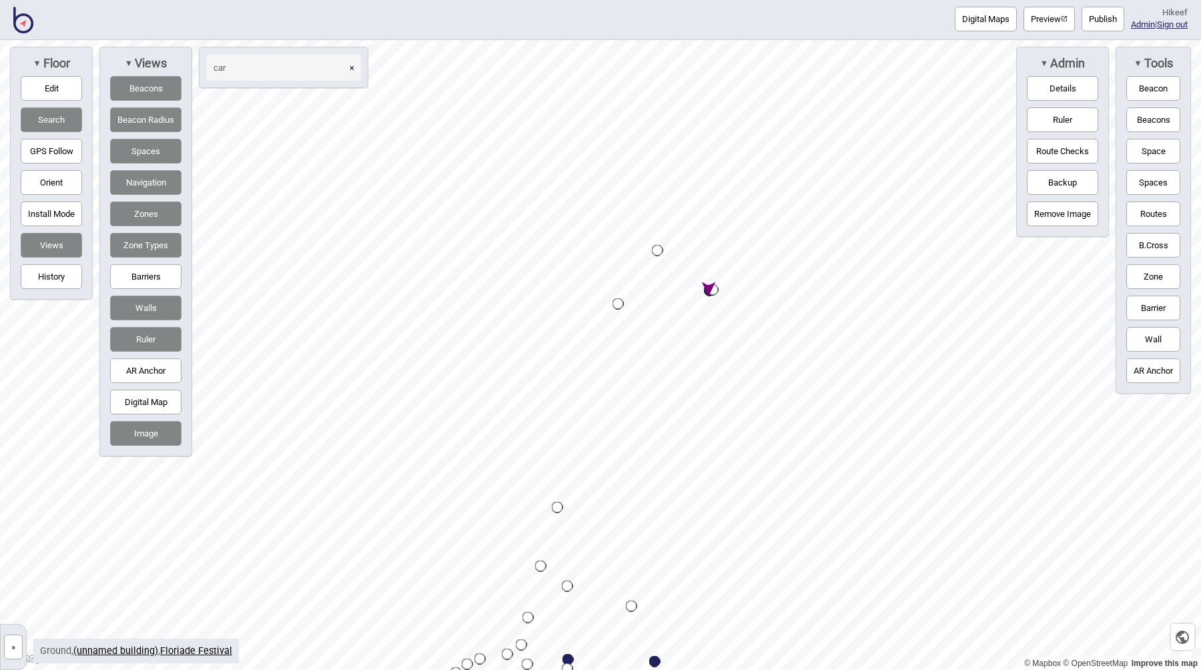
click at [714, 291] on div "Map marker" at bounding box center [713, 289] width 11 height 11
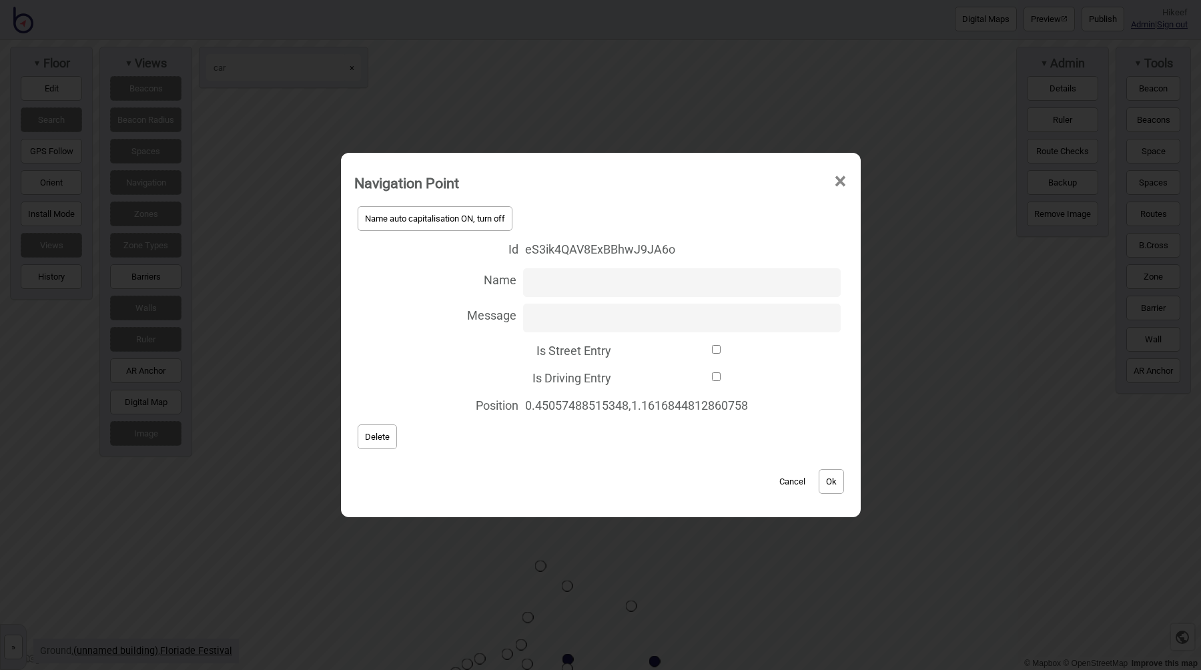
click at [695, 372] on label "Is Driving Entry" at bounding box center [600, 376] width 493 height 27
click at [695, 372] on input "Is Driving Entry" at bounding box center [717, 376] width 198 height 9
checkbox input "true"
click at [831, 485] on button "Ok" at bounding box center [831, 481] width 25 height 25
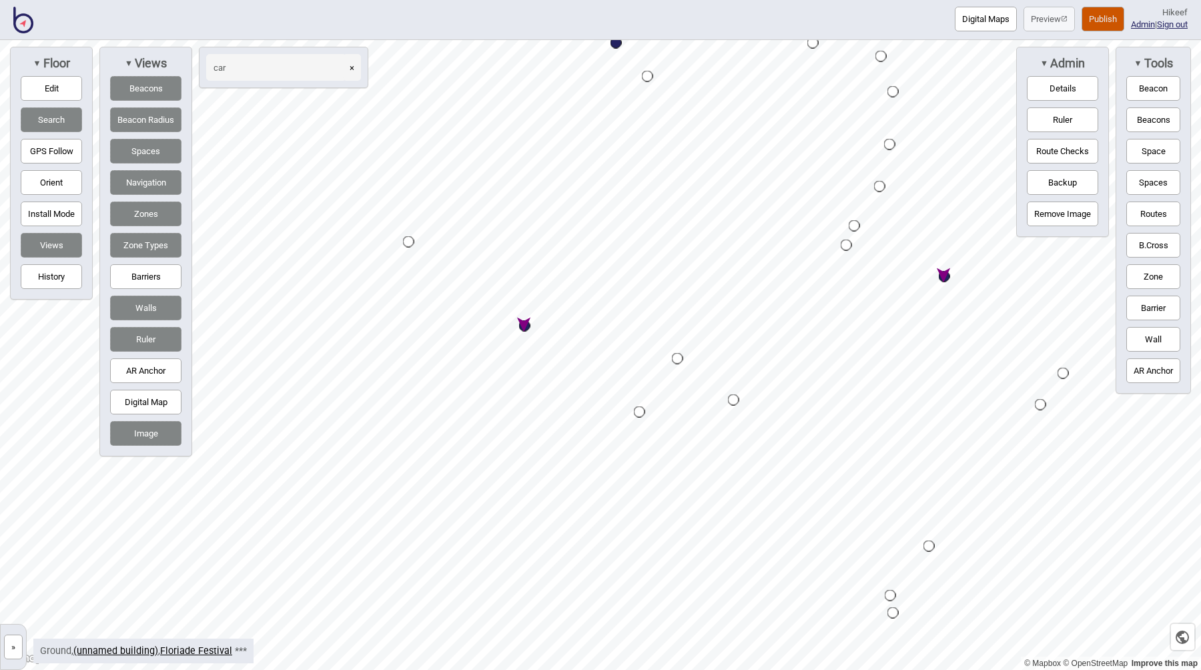
click at [409, 241] on div "Map marker" at bounding box center [408, 241] width 11 height 11
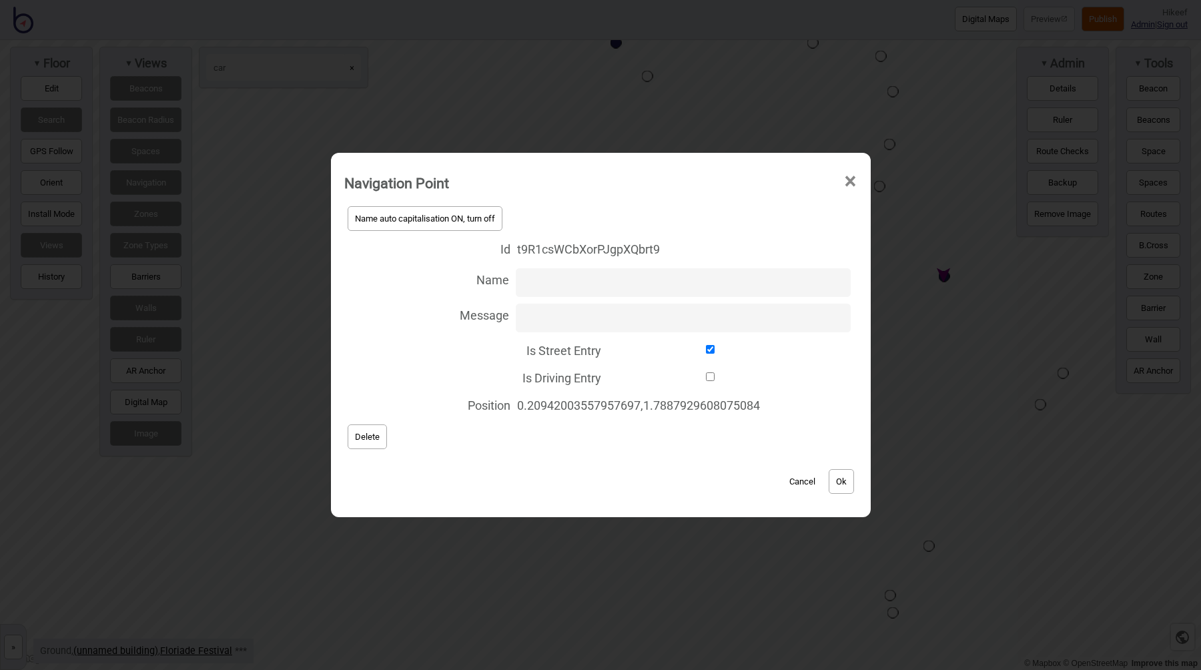
click at [710, 351] on input "Is Street Entry" at bounding box center [711, 349] width 206 height 9
checkbox input "false"
click at [710, 371] on label "Is Driving Entry" at bounding box center [600, 376] width 513 height 27
click at [710, 372] on input "Is Driving Entry" at bounding box center [711, 376] width 206 height 9
checkbox input "true"
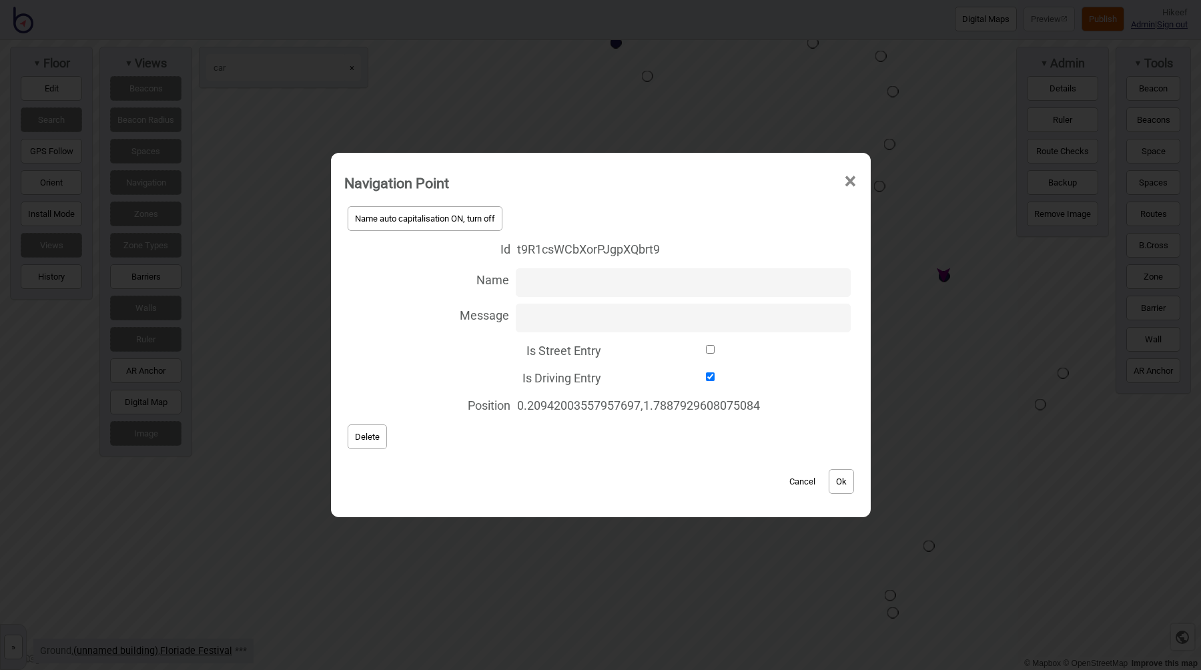
click at [851, 474] on button "Ok" at bounding box center [841, 481] width 25 height 25
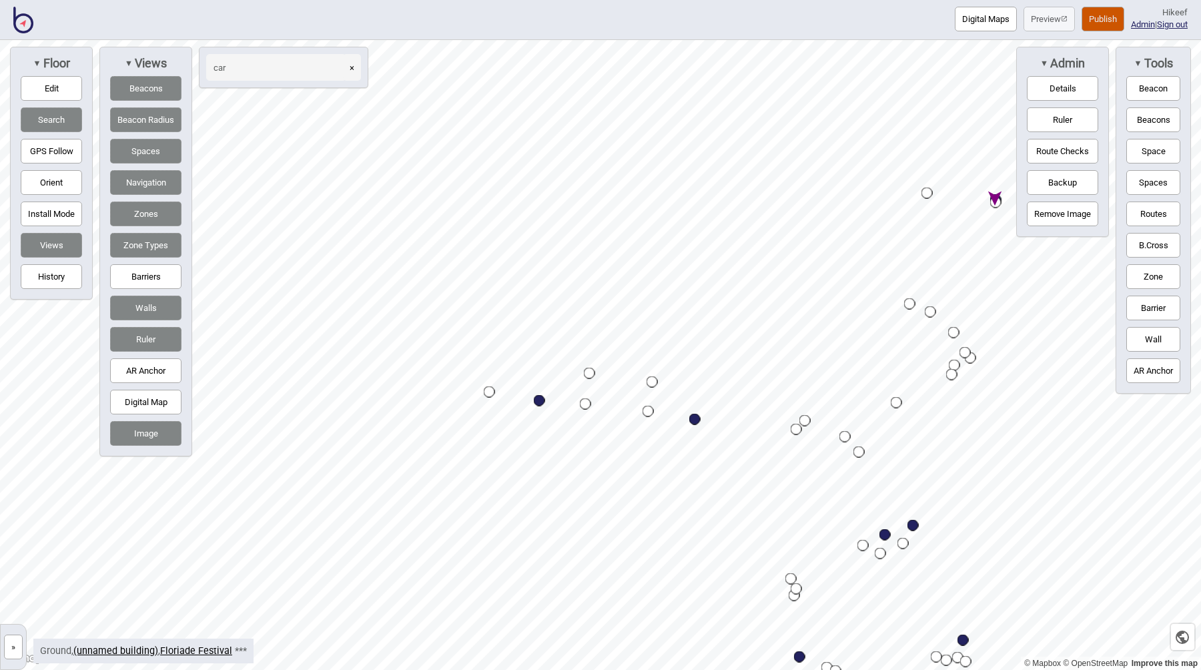
click at [487, 390] on div "Map marker" at bounding box center [489, 391] width 11 height 11
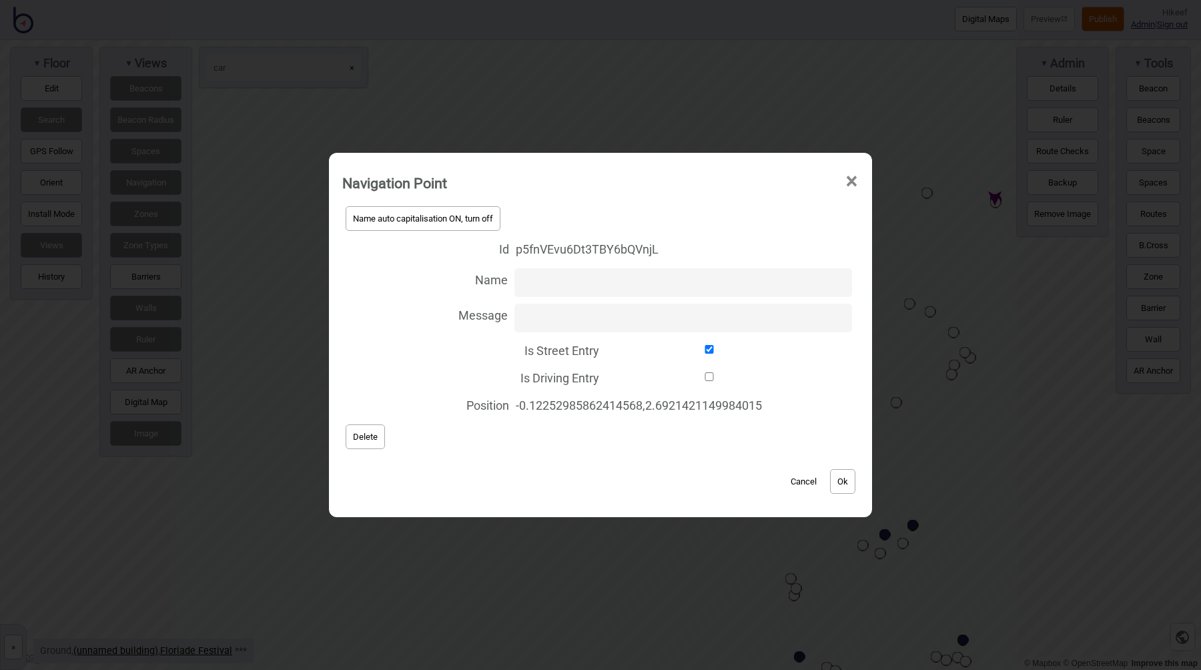
click at [670, 347] on input "Is Street Entry" at bounding box center [709, 349] width 207 height 9
checkbox input "false"
click at [708, 375] on input "Is Driving Entry" at bounding box center [709, 376] width 207 height 9
checkbox input "true"
click at [844, 475] on button "Ok" at bounding box center [842, 481] width 25 height 25
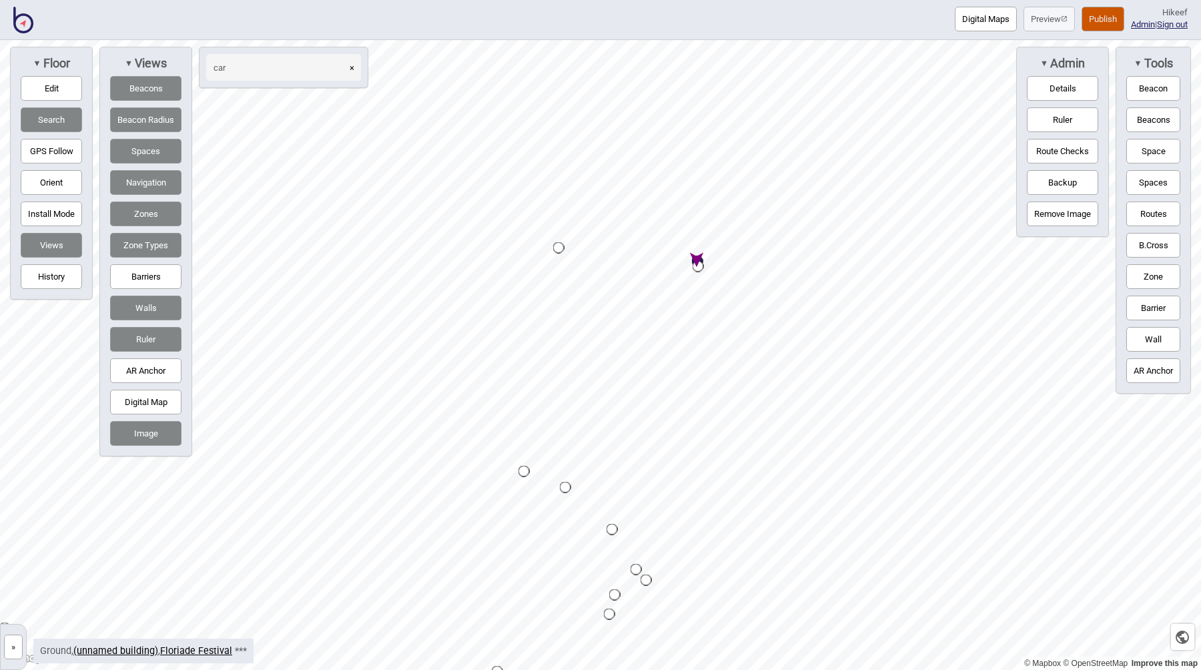
click at [697, 268] on div "Map marker" at bounding box center [698, 266] width 11 height 11
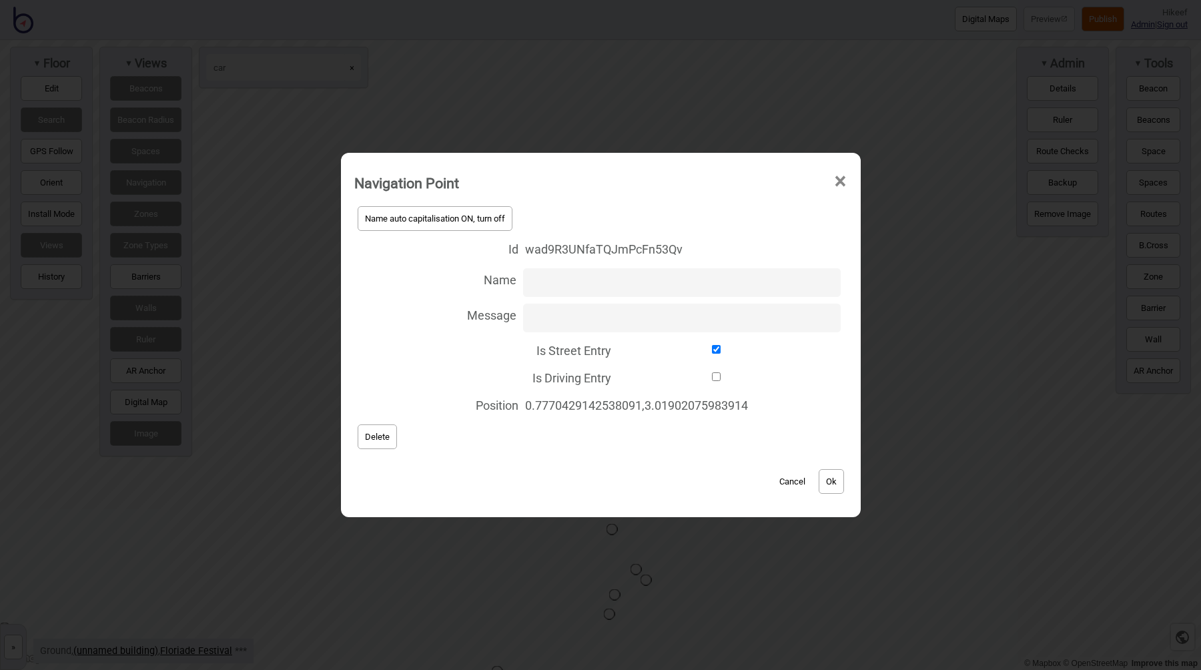
click at [682, 352] on input "Is Street Entry" at bounding box center [717, 349] width 198 height 9
checkbox input "false"
click at [713, 381] on label "Is Driving Entry" at bounding box center [600, 376] width 493 height 27
click at [713, 381] on input "Is Driving Entry" at bounding box center [717, 376] width 198 height 9
checkbox input "true"
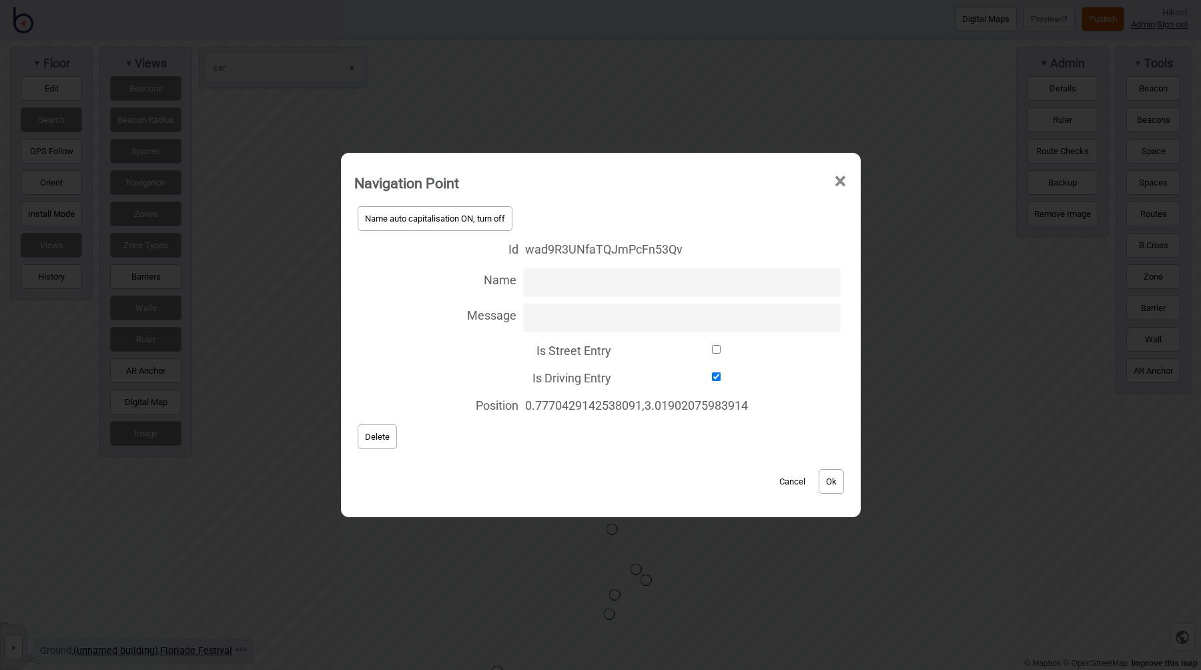
click at [834, 479] on button "Ok" at bounding box center [831, 481] width 25 height 25
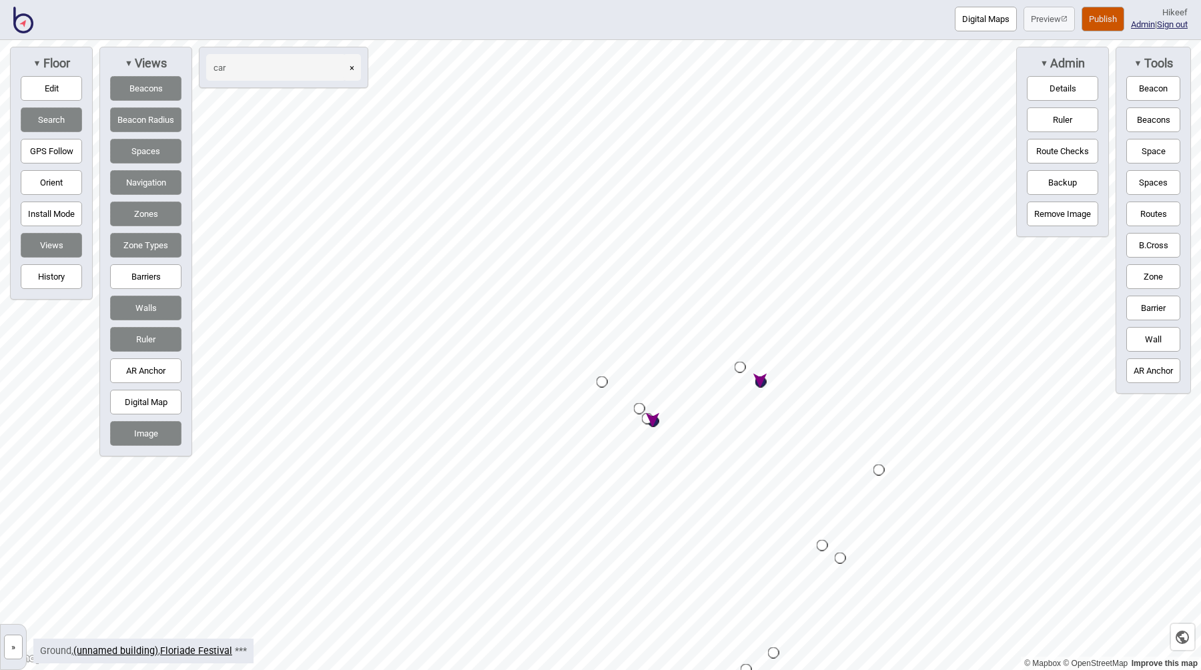
click at [740, 366] on div "Map marker" at bounding box center [740, 367] width 11 height 11
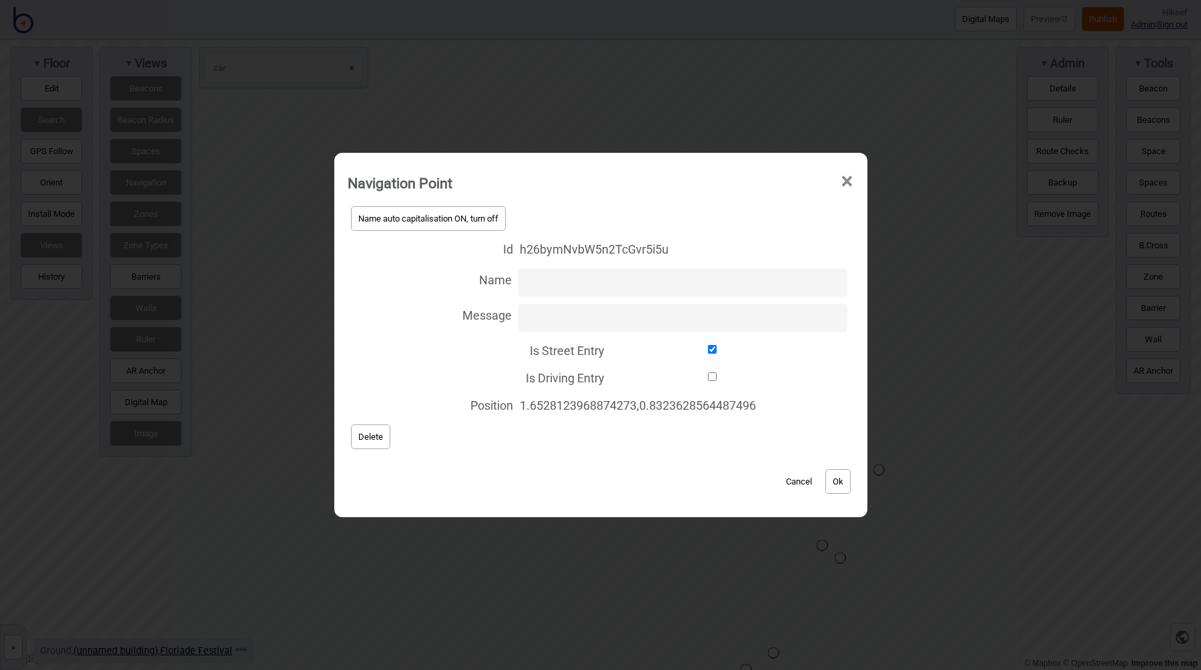
click at [659, 354] on label "Is Street Entry" at bounding box center [601, 349] width 507 height 27
click at [659, 354] on input "Is Street Entry" at bounding box center [712, 349] width 203 height 9
checkbox input "false"
click at [690, 378] on input "Is Driving Entry" at bounding box center [712, 376] width 203 height 9
checkbox input "true"
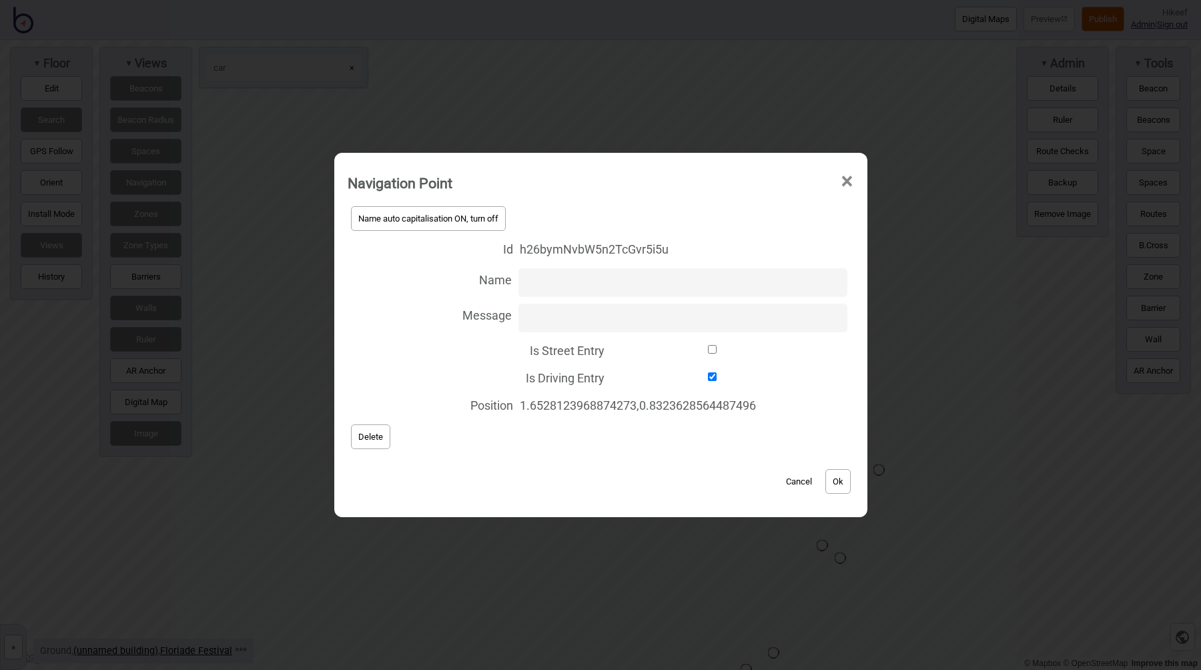
click at [838, 480] on button "Ok" at bounding box center [838, 481] width 25 height 25
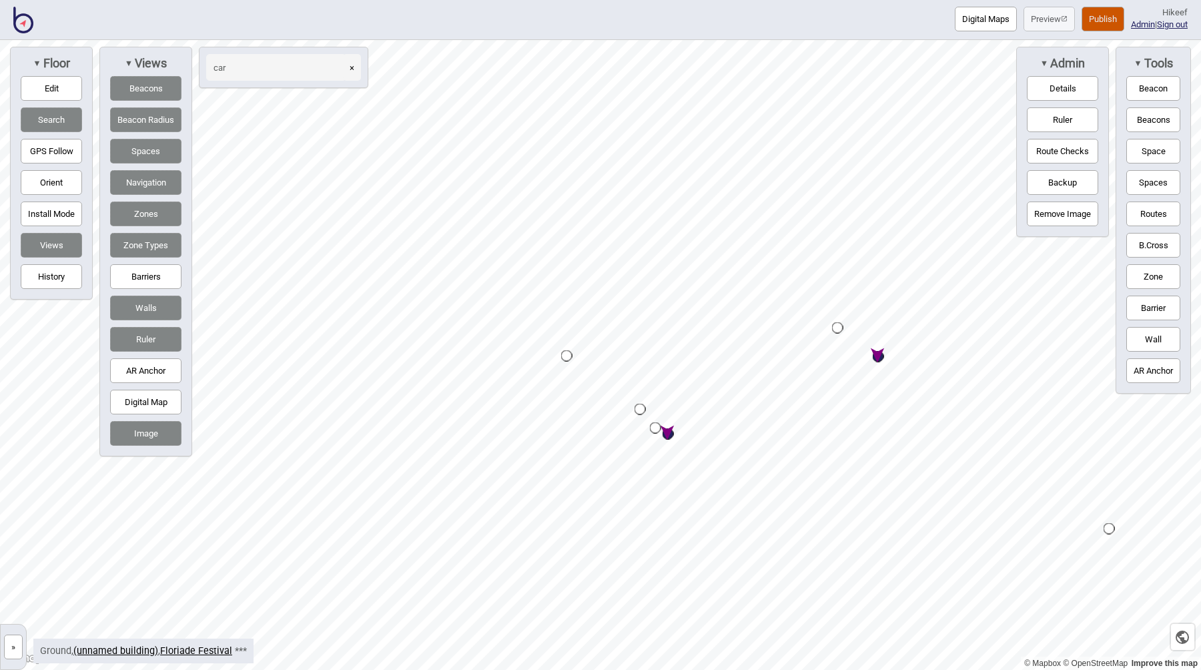
click at [564, 355] on div "Map marker" at bounding box center [566, 355] width 11 height 11
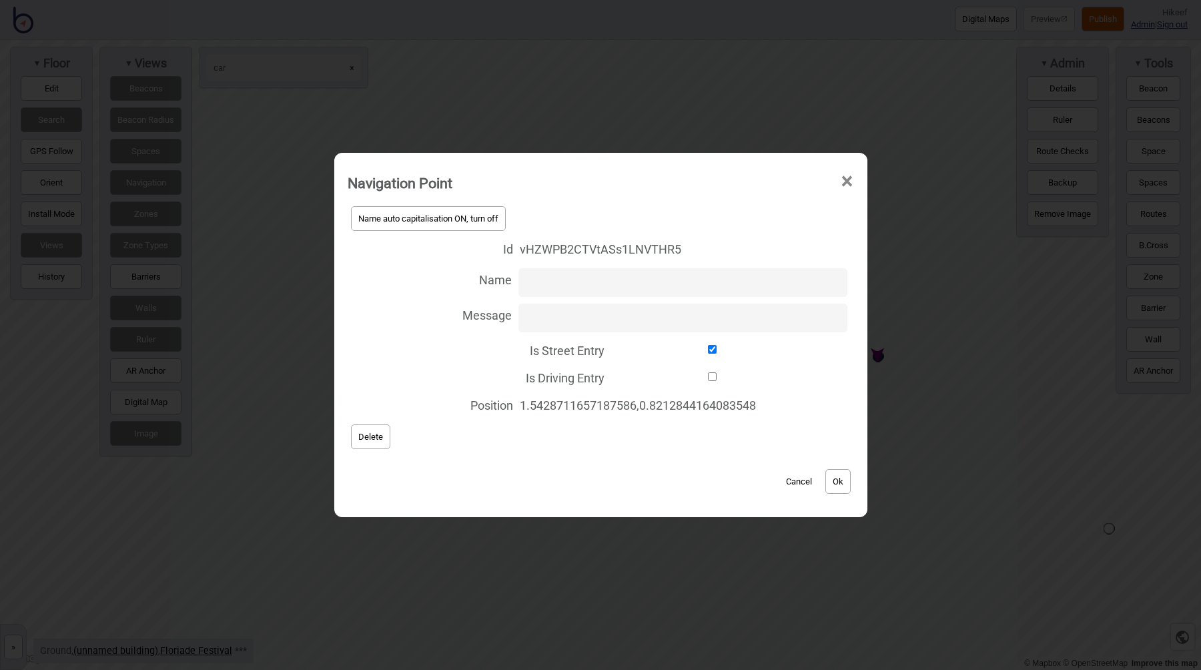
click at [806, 485] on button "Cancel" at bounding box center [799, 481] width 39 height 25
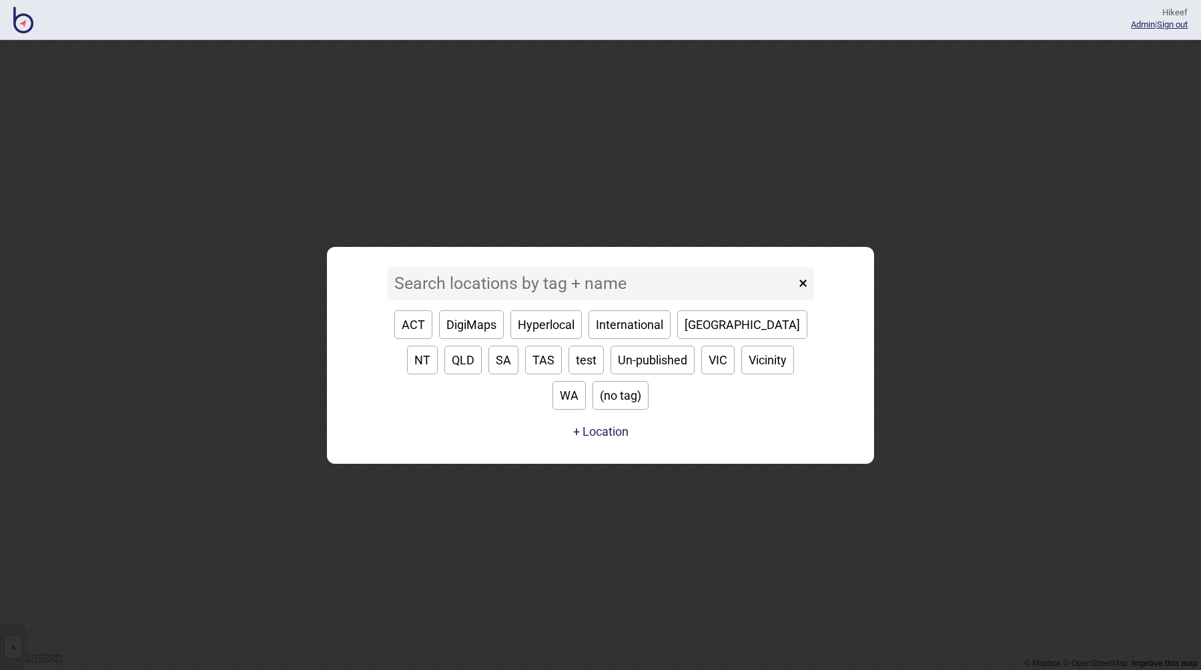
click at [551, 290] on input at bounding box center [591, 283] width 408 height 33
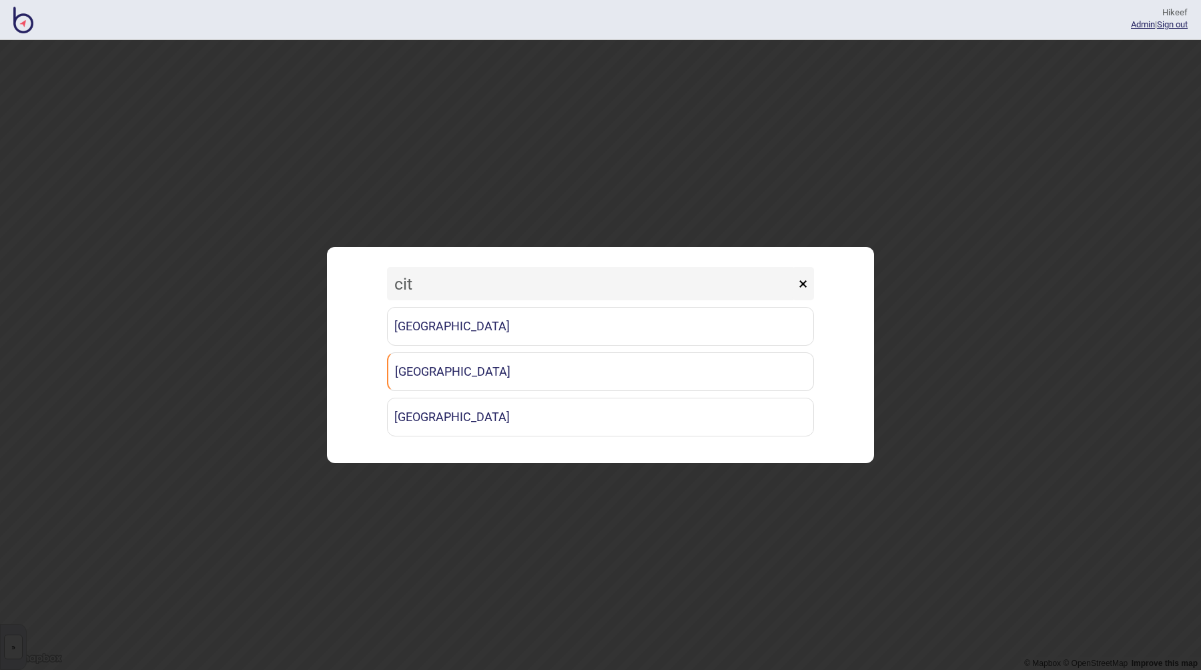
drag, startPoint x: 461, startPoint y: 294, endPoint x: 396, endPoint y: 284, distance: 65.6
click at [396, 284] on input "cit" at bounding box center [591, 283] width 408 height 33
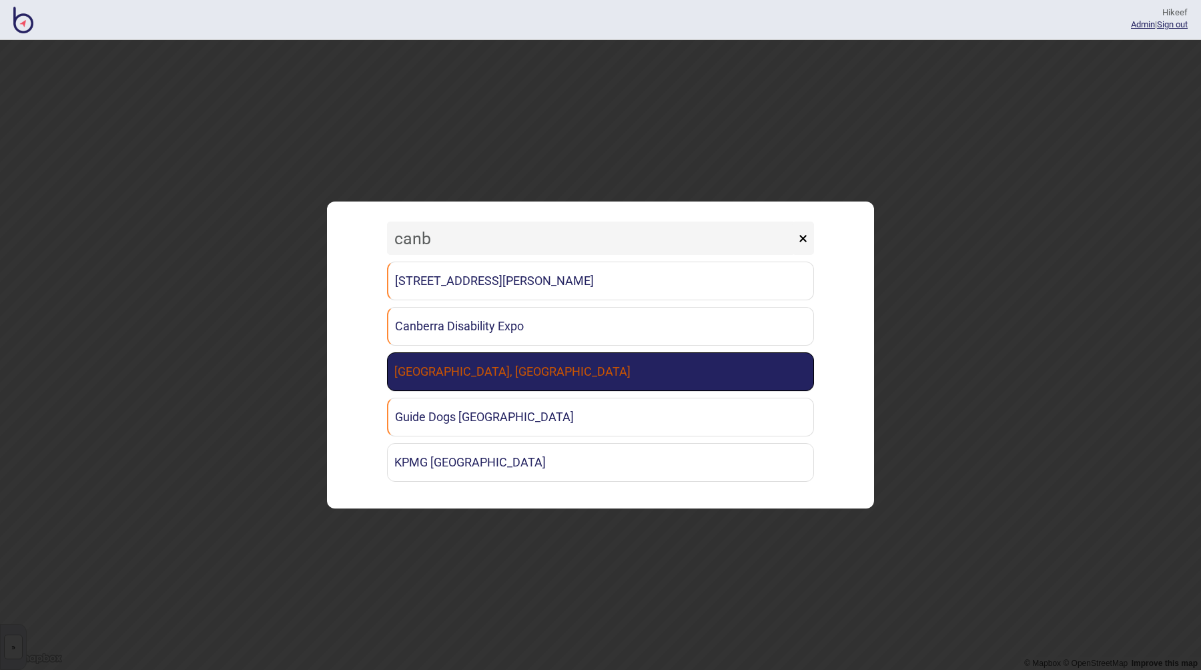
type input "canb"
click at [500, 373] on link "[GEOGRAPHIC_DATA], [GEOGRAPHIC_DATA]" at bounding box center [600, 371] width 427 height 39
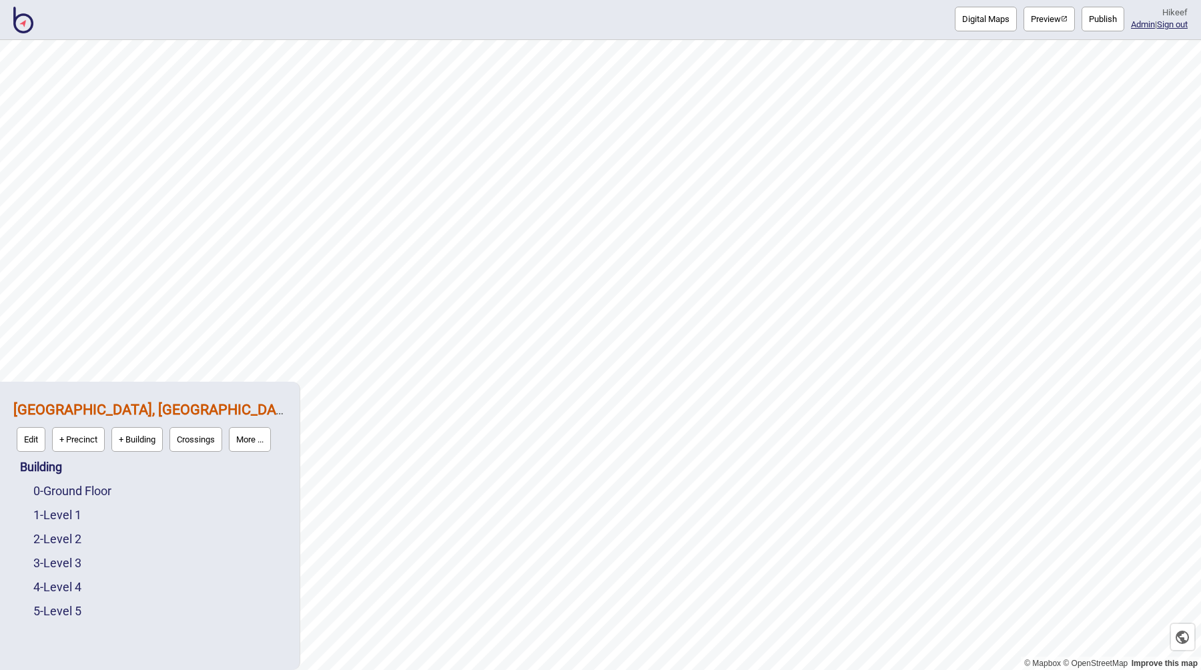
click at [1042, 21] on button "Preview" at bounding box center [1049, 19] width 51 height 25
